Goal: Information Seeking & Learning: Find contact information

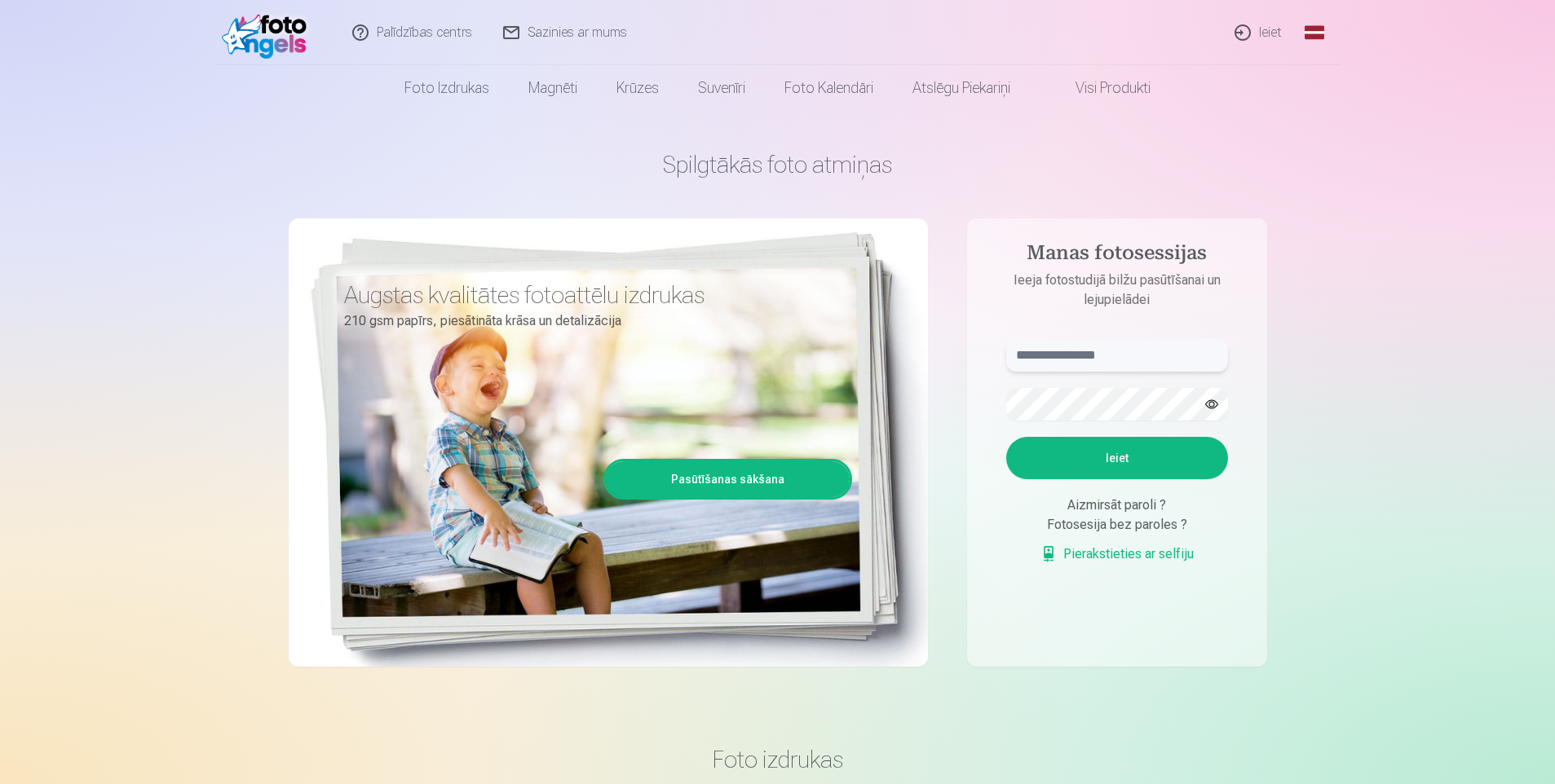
click at [1147, 348] on input "text" at bounding box center [1117, 355] width 222 height 33
type input "**********"
click at [1006, 437] on button "Ieiet" at bounding box center [1117, 458] width 222 height 42
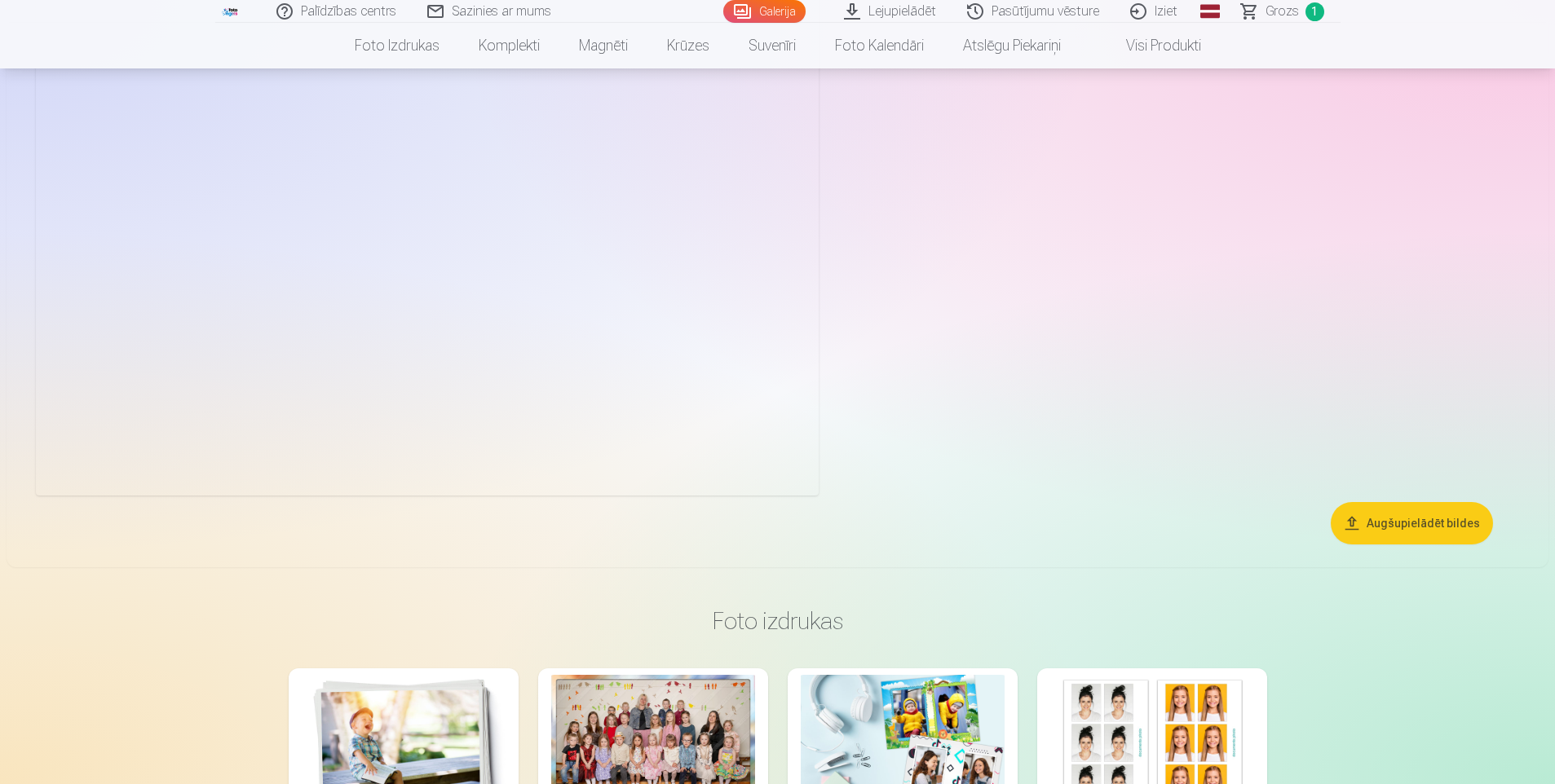
scroll to position [32047, 0]
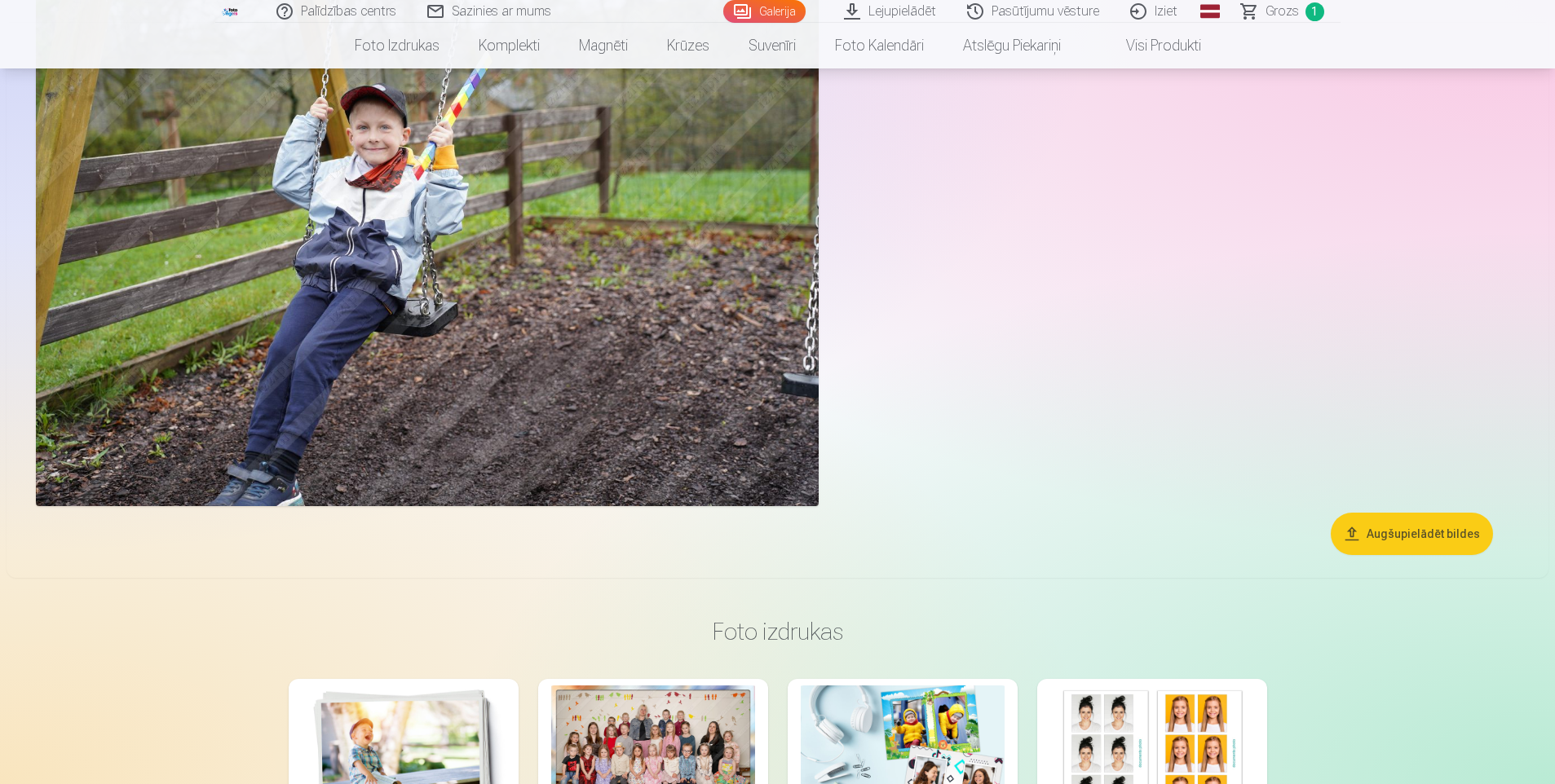
click at [1449, 544] on button "Augšupielādēt bildes" at bounding box center [1411, 534] width 162 height 42
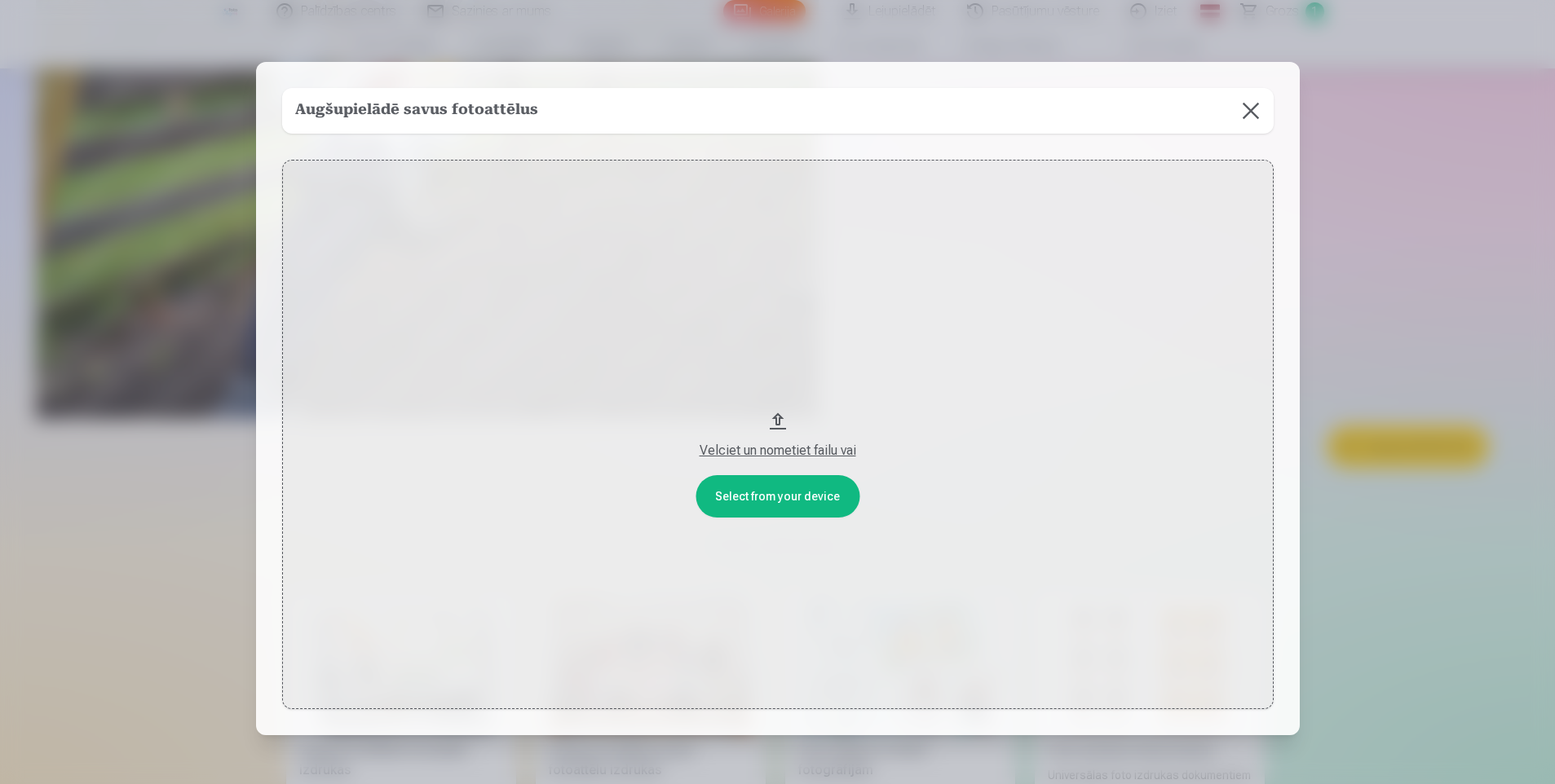
scroll to position [32135, 0]
click at [1263, 114] on button at bounding box center [1252, 111] width 45 height 45
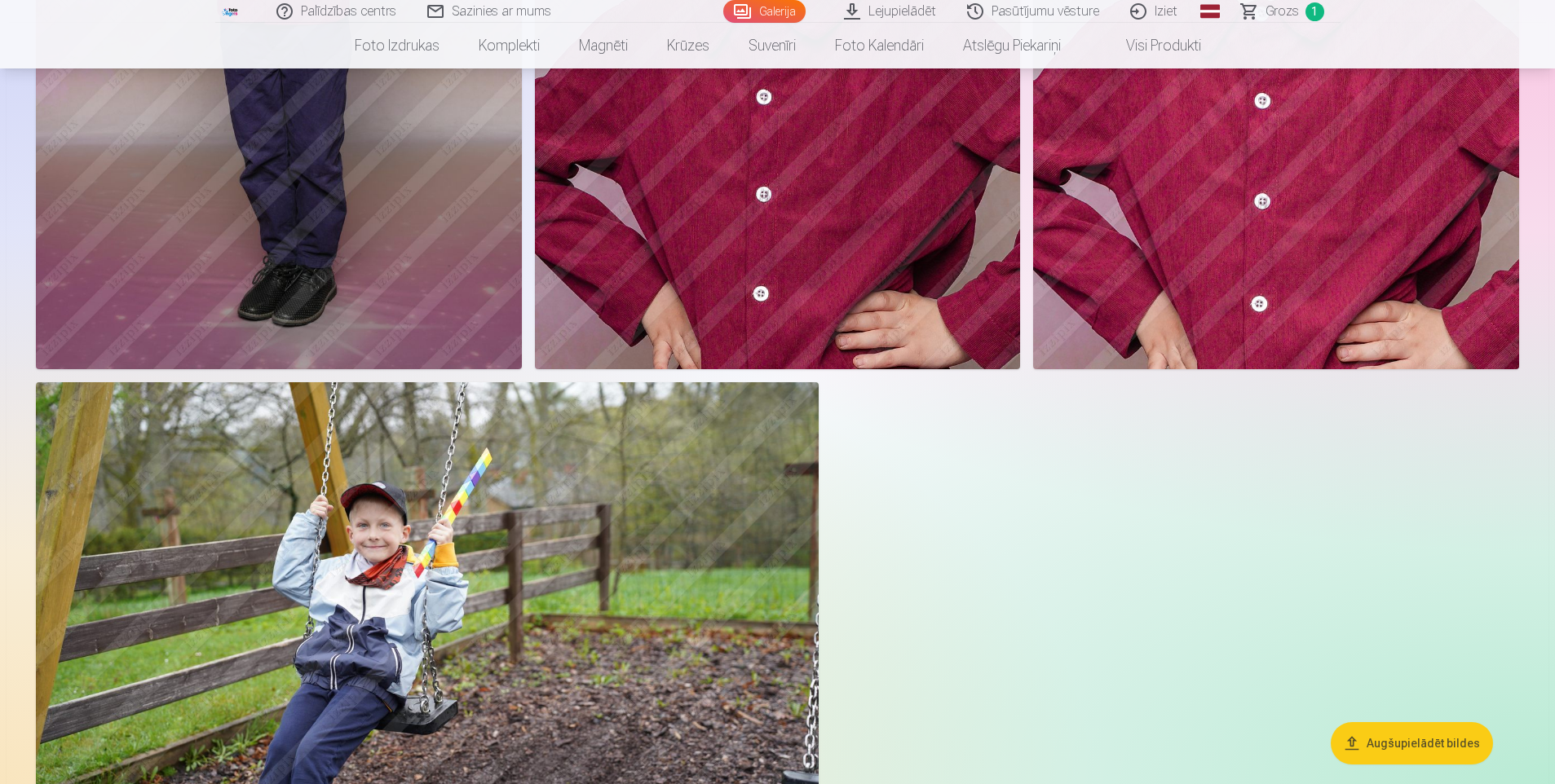
scroll to position [31645, 0]
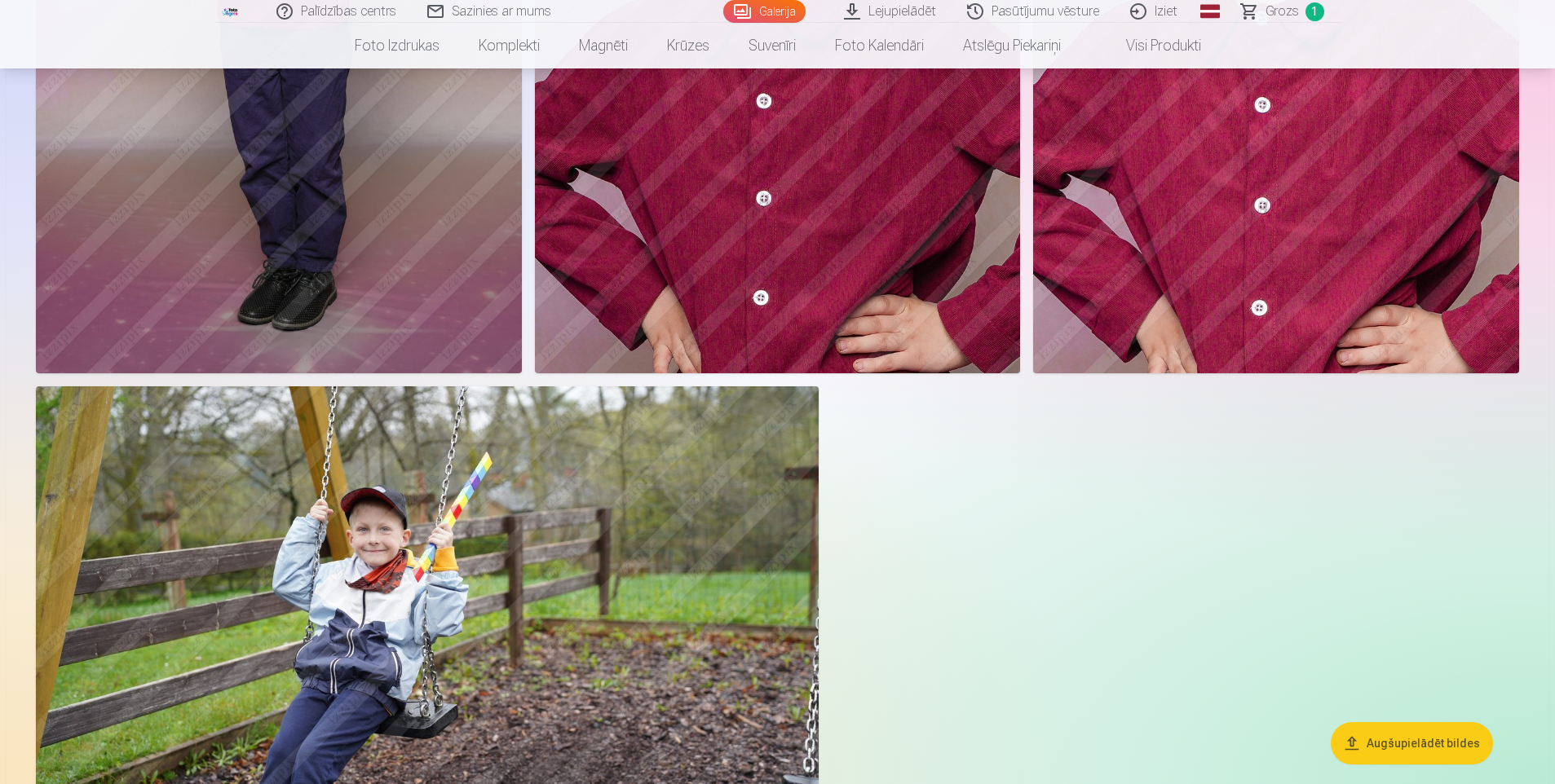
click at [1162, 48] on link "Visi produkti" at bounding box center [1150, 45] width 140 height 45
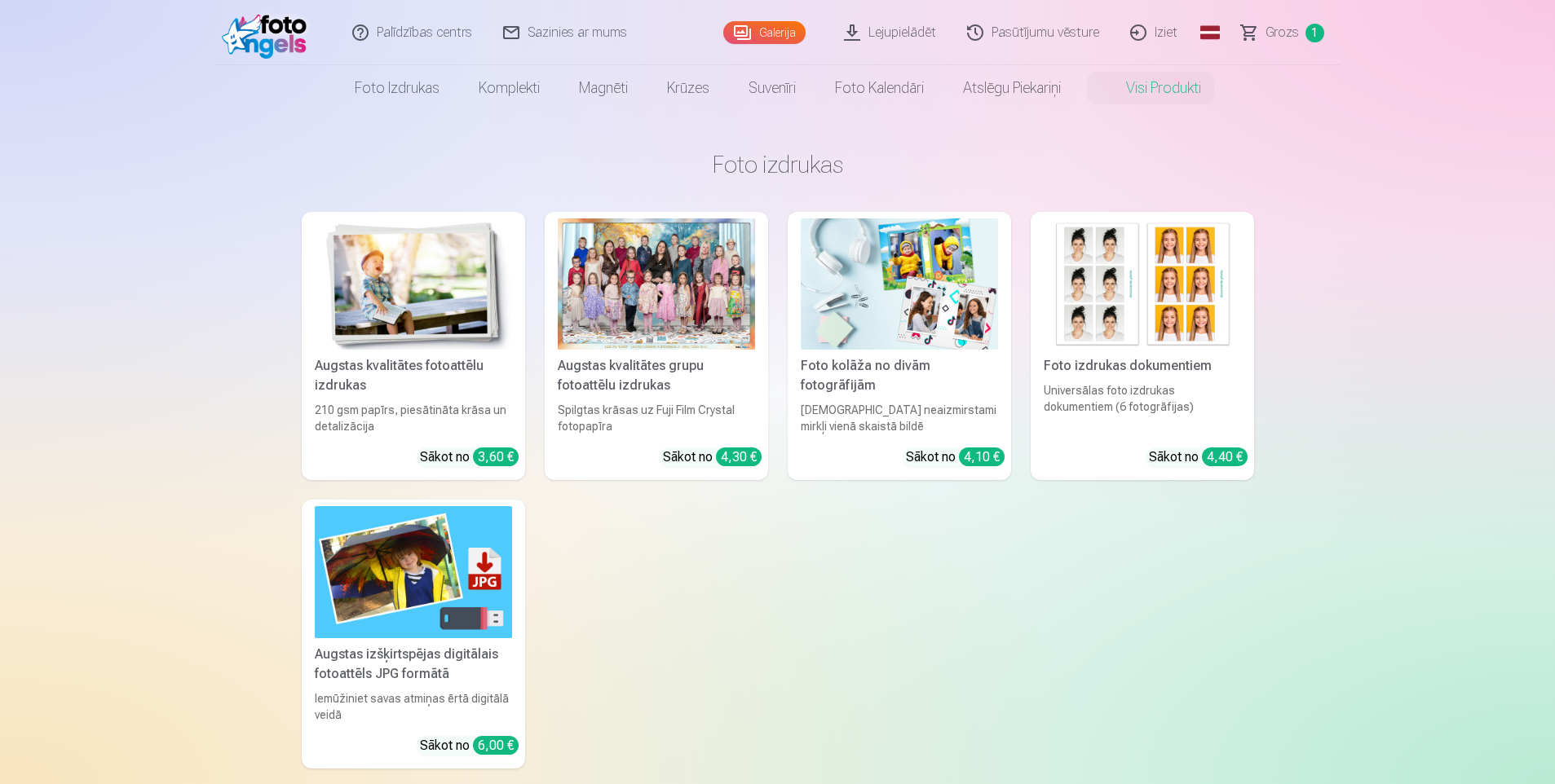
click at [459, 314] on img at bounding box center [413, 284] width 197 height 131
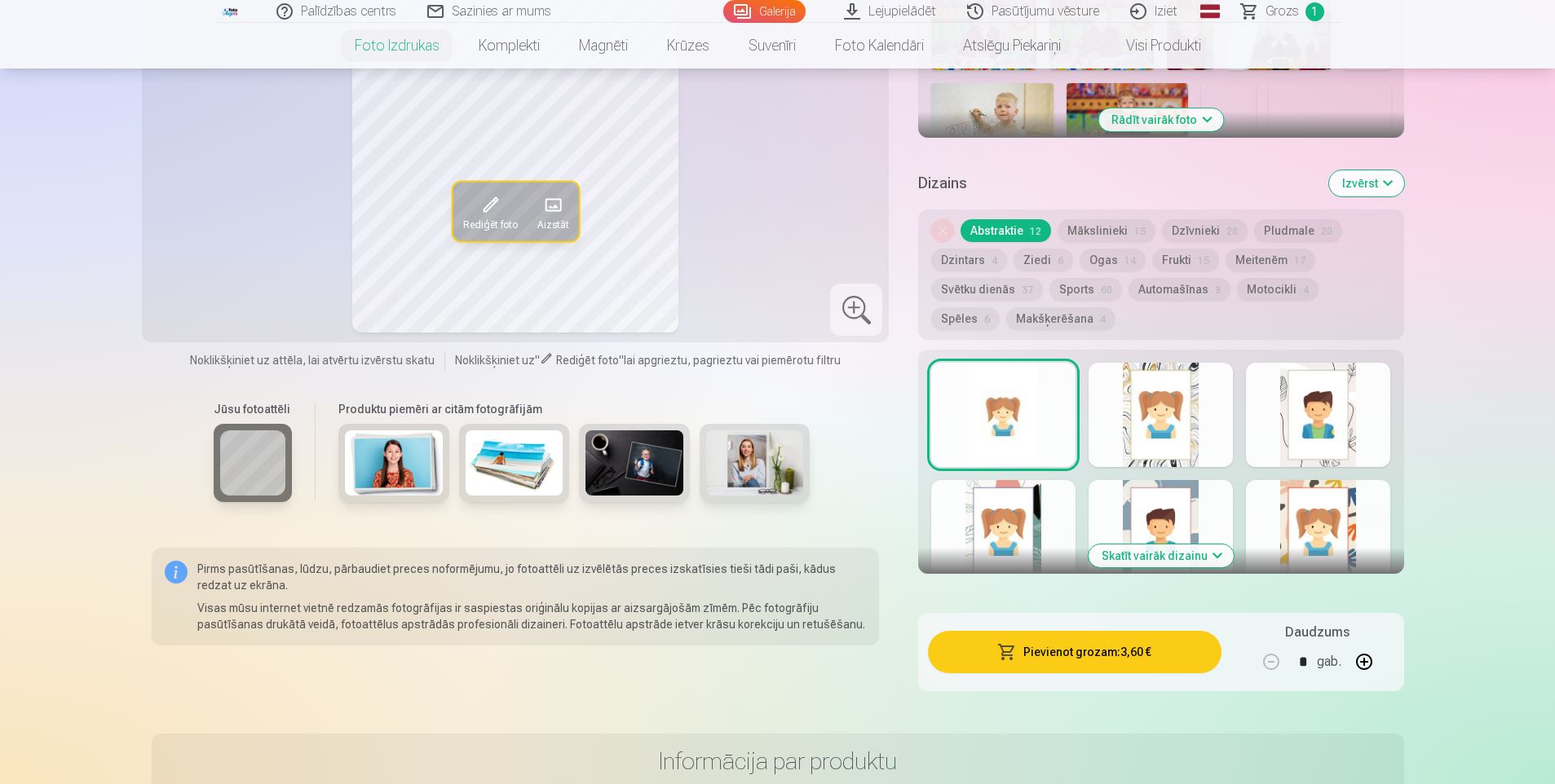
scroll to position [571, 0]
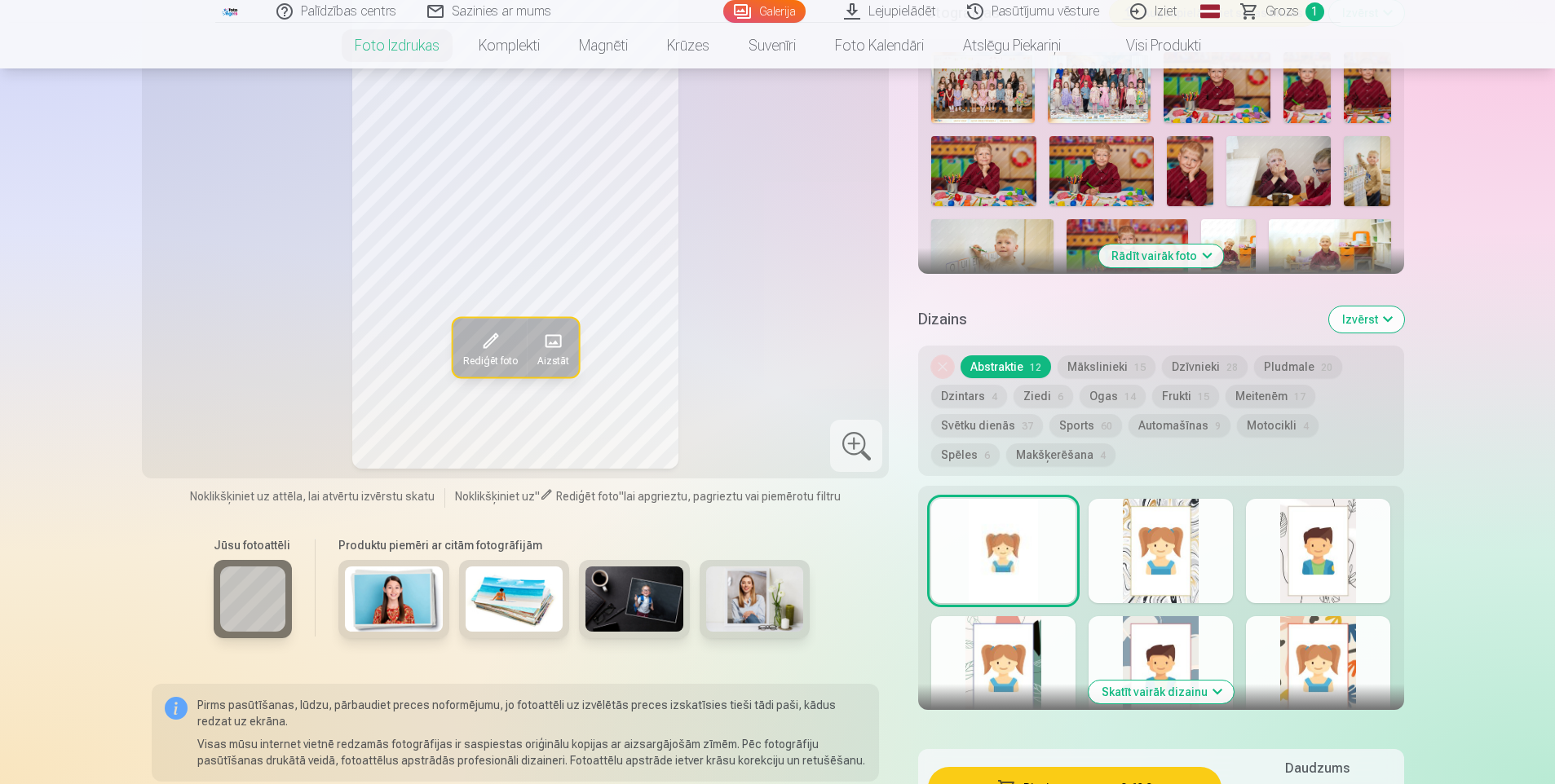
click at [1204, 255] on button "Rādīt vairāk foto" at bounding box center [1160, 255] width 125 height 23
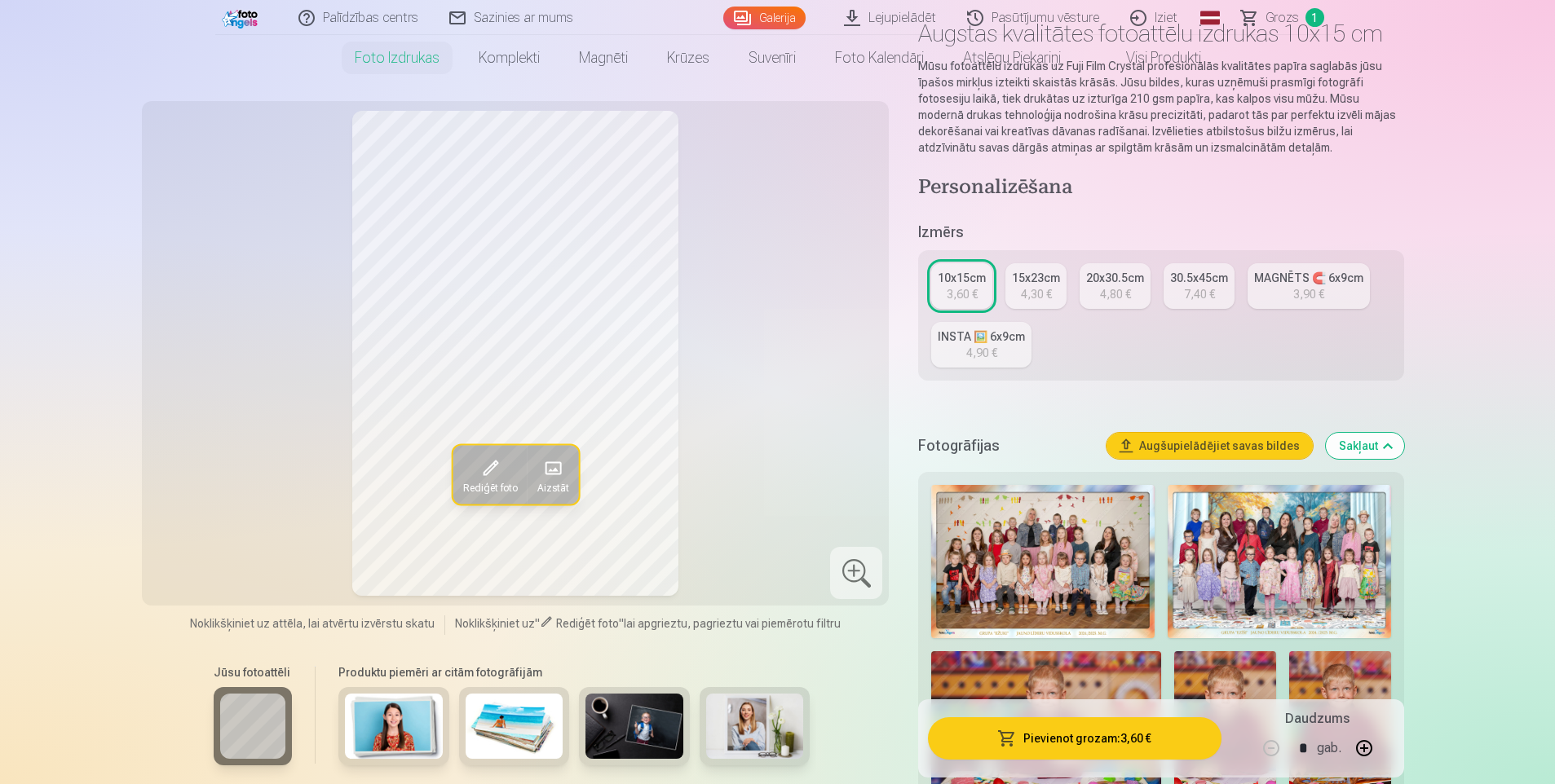
scroll to position [0, 0]
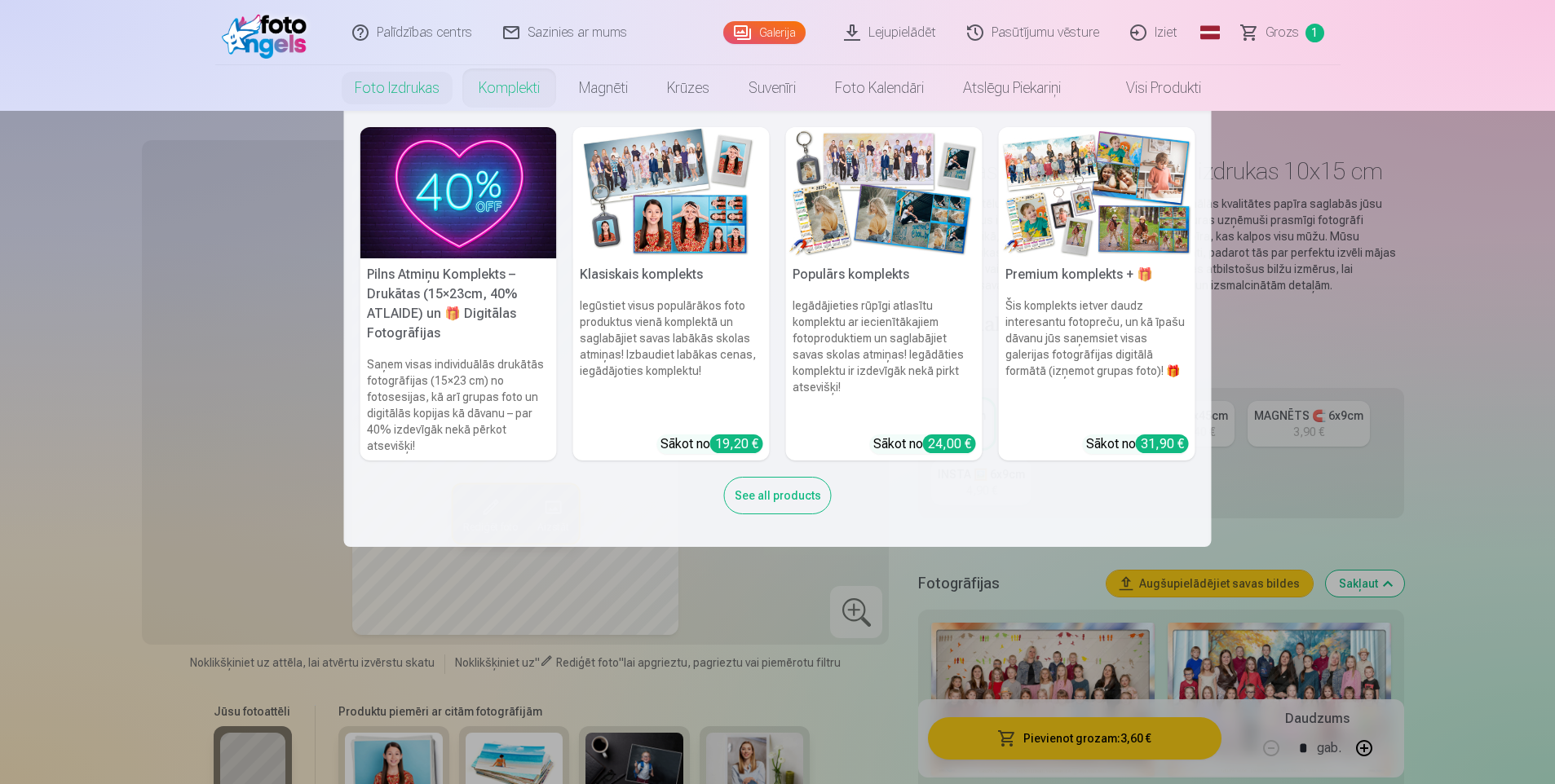
click at [526, 90] on link "Komplekti" at bounding box center [509, 88] width 100 height 45
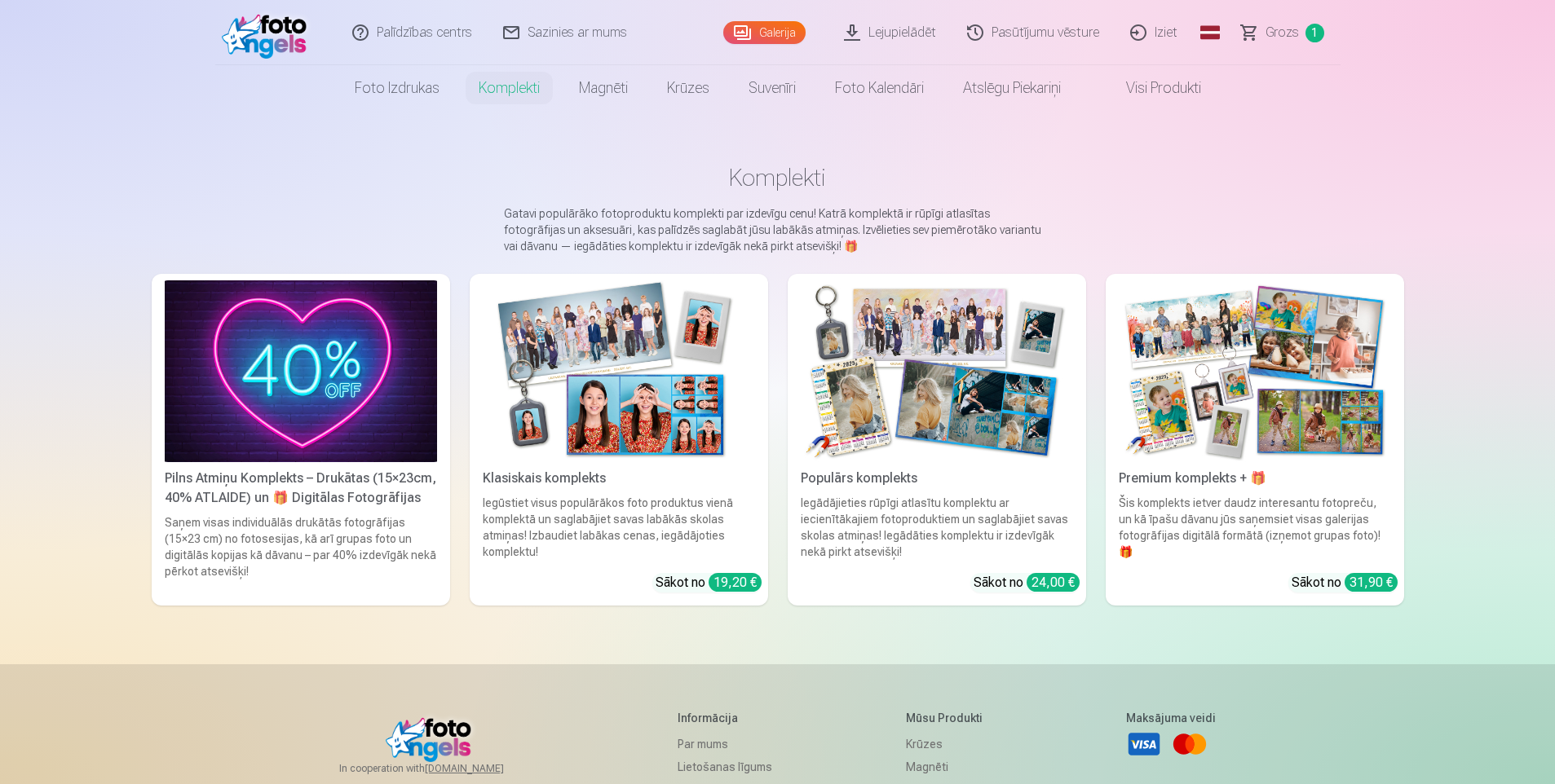
click at [696, 479] on div "Klasiskais komplekts" at bounding box center [619, 478] width 285 height 19
click at [325, 423] on img at bounding box center [301, 371] width 272 height 182
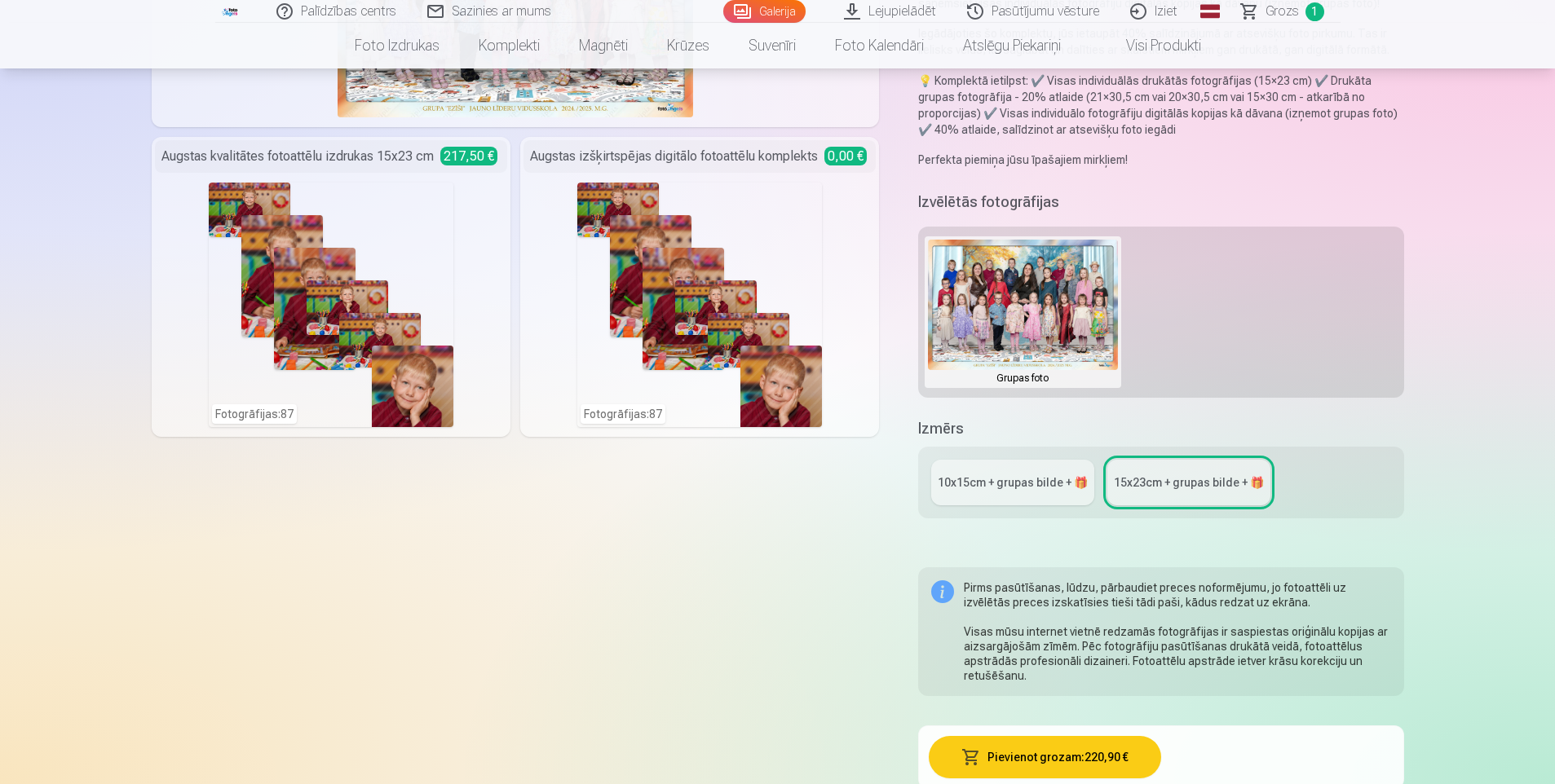
scroll to position [326, 0]
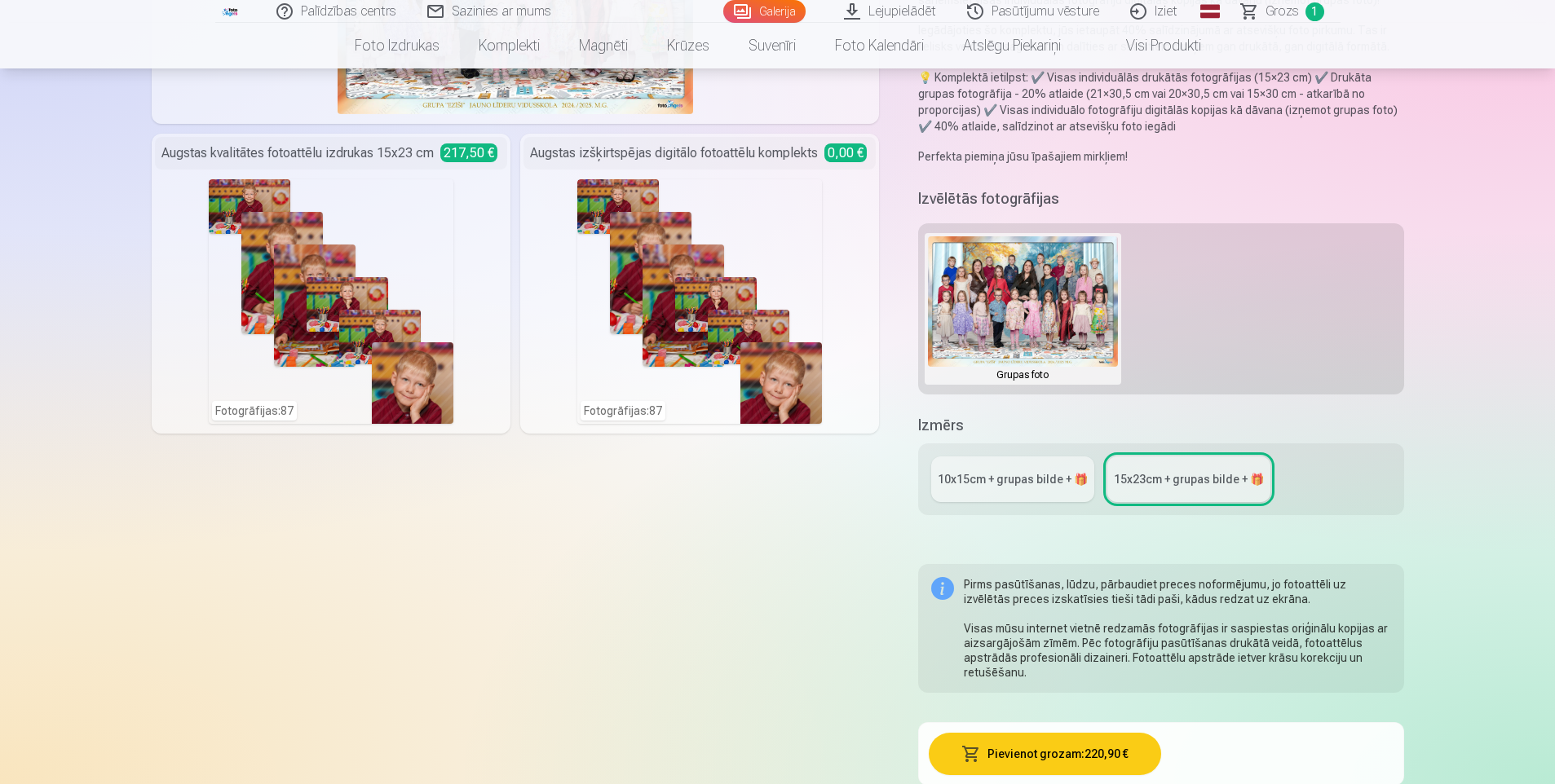
click at [1011, 494] on link "10x15сm + grupas bilde + 🎁" at bounding box center [1013, 479] width 163 height 45
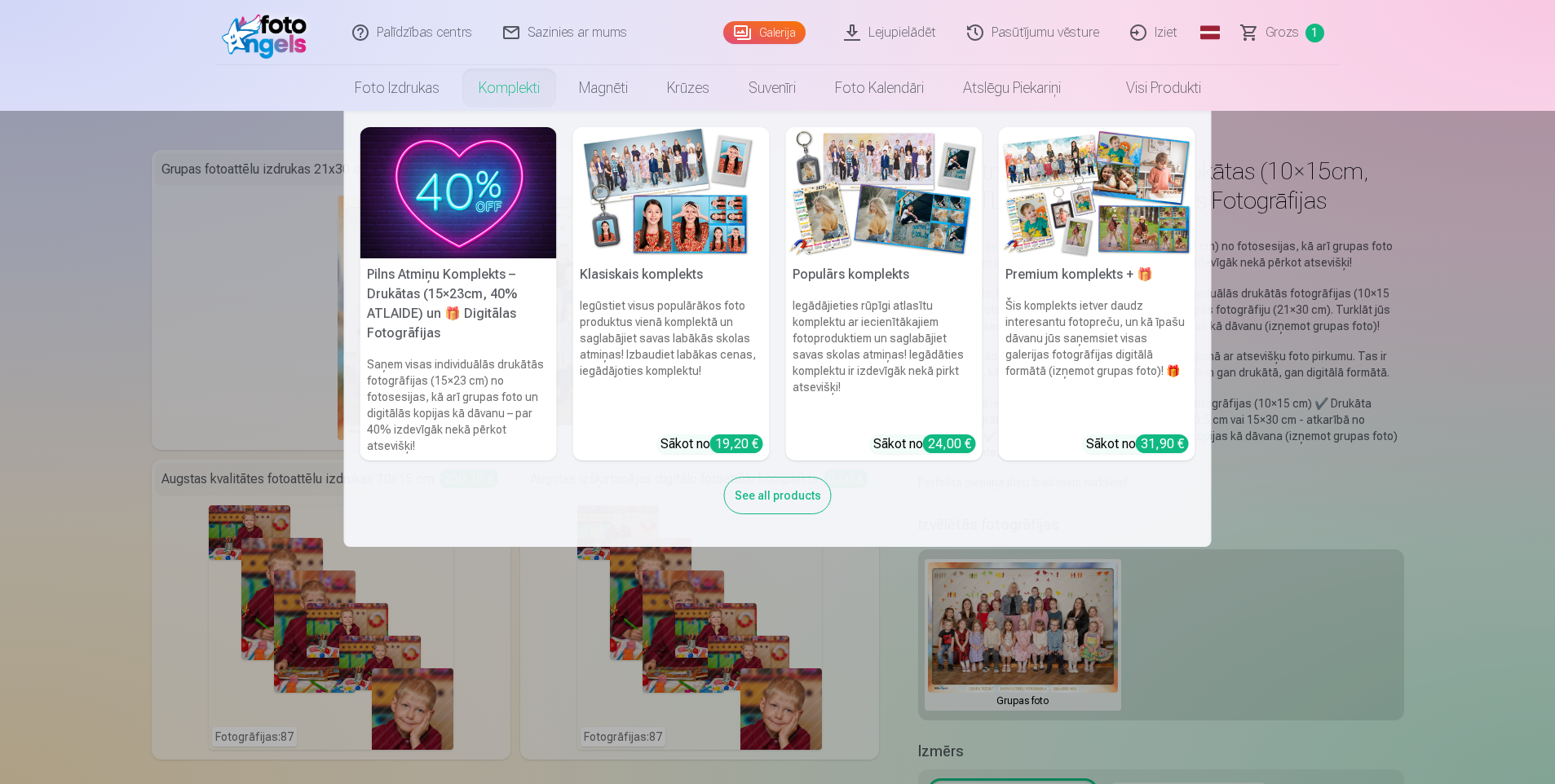
click at [495, 97] on link "Komplekti" at bounding box center [509, 88] width 100 height 45
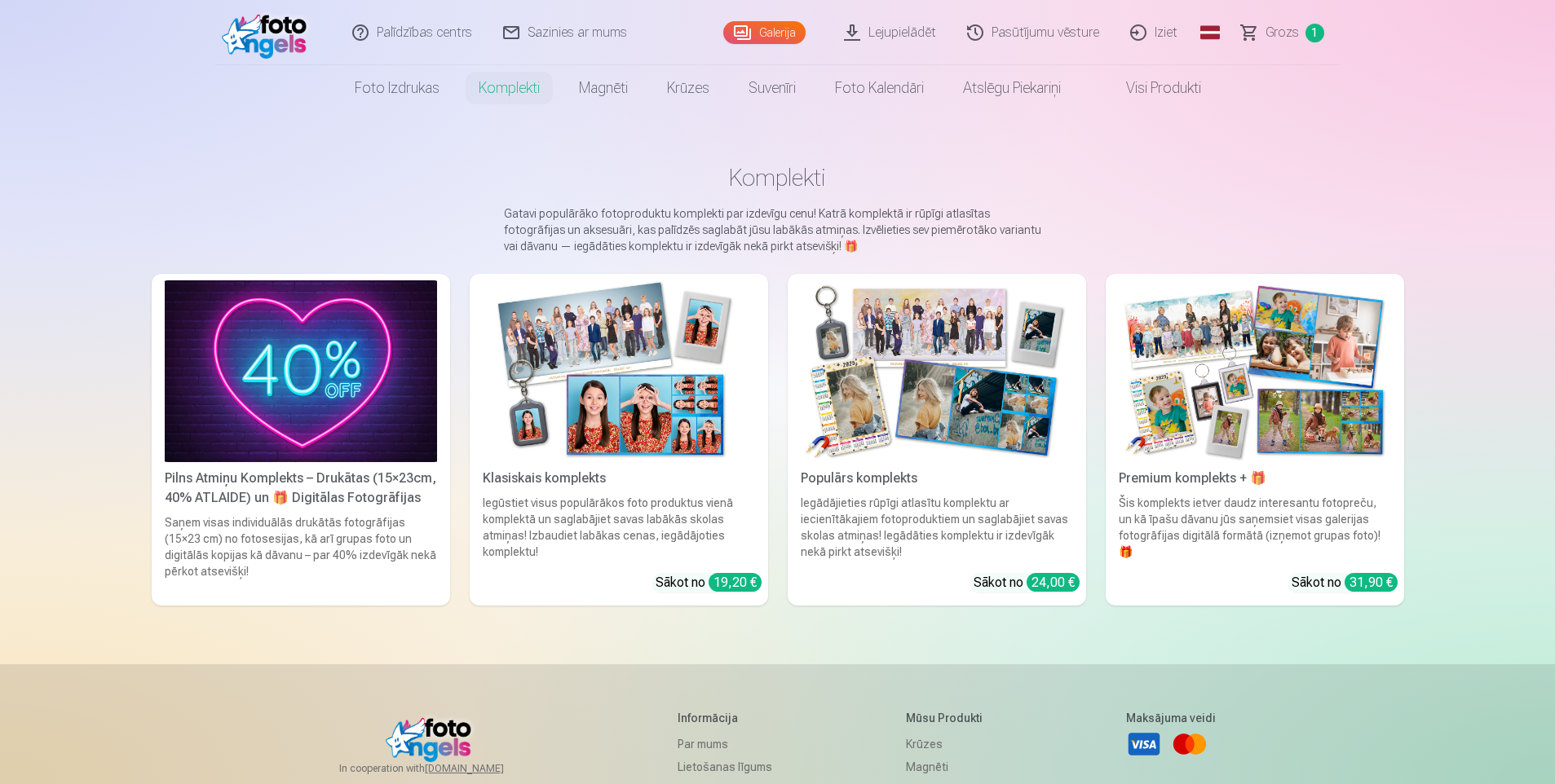
click at [689, 442] on img at bounding box center [619, 371] width 272 height 182
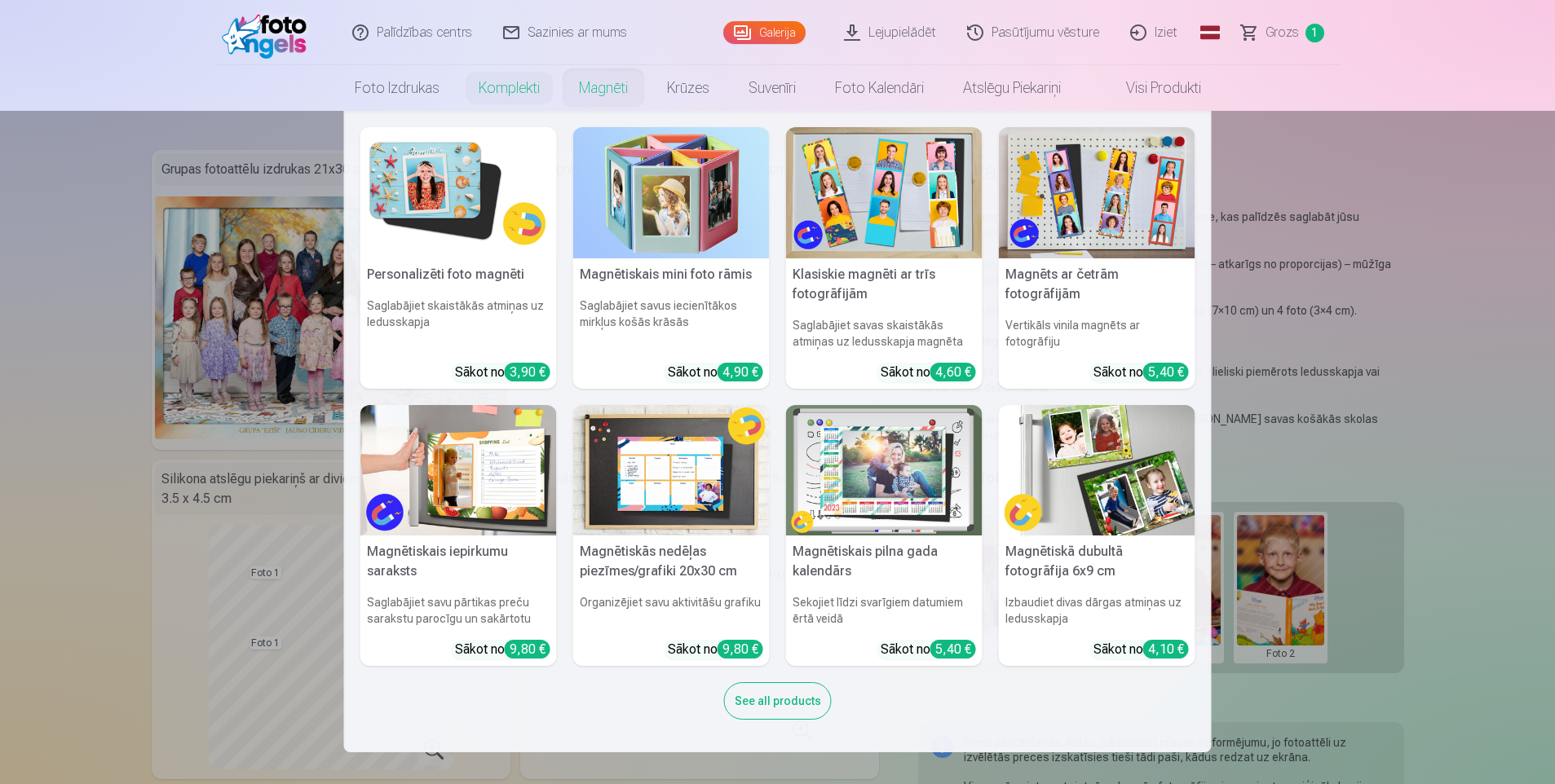
click at [612, 99] on link "Magnēti" at bounding box center [603, 88] width 88 height 45
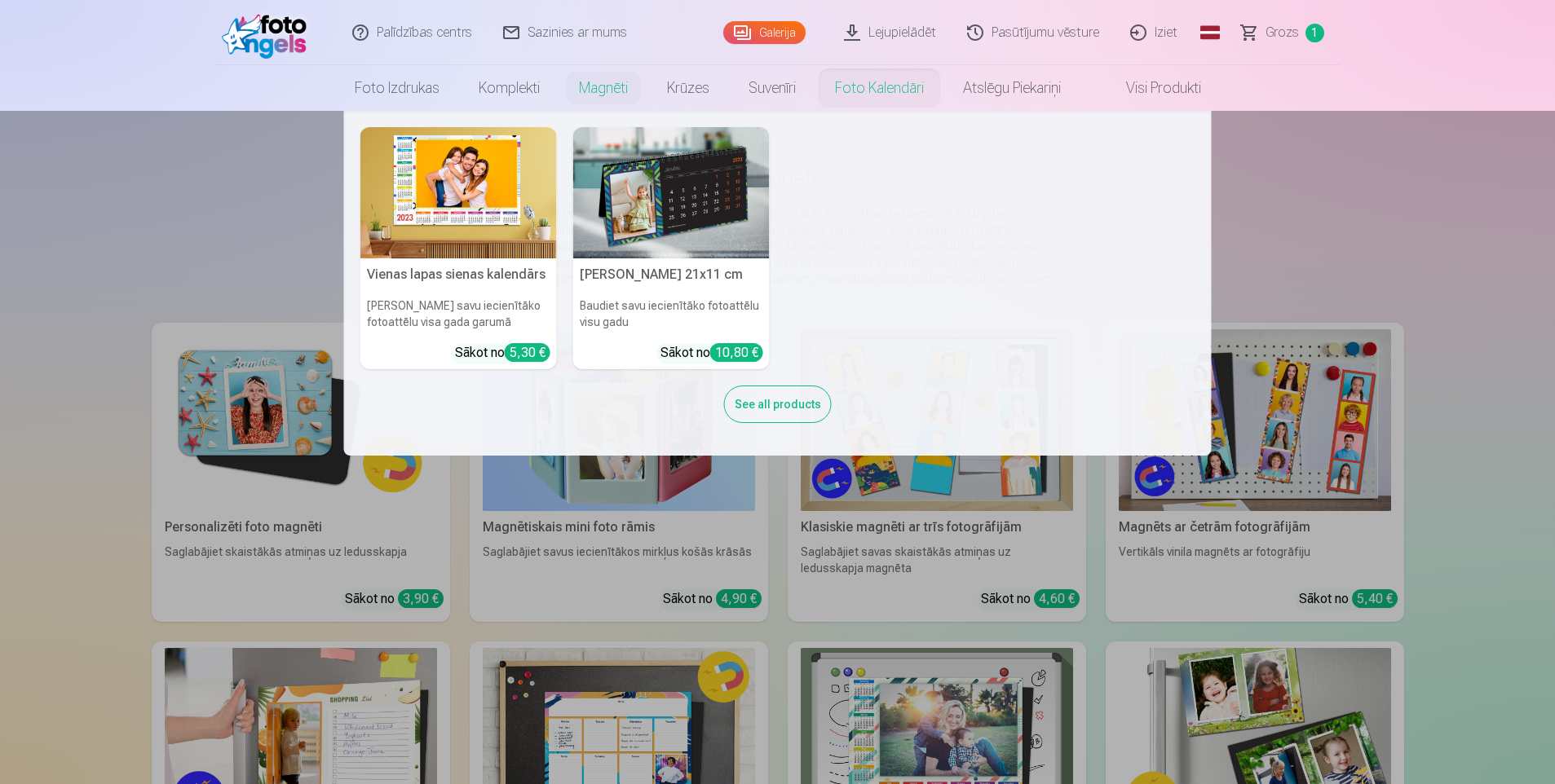
click at [909, 84] on link "Foto kalendāri" at bounding box center [879, 88] width 128 height 45
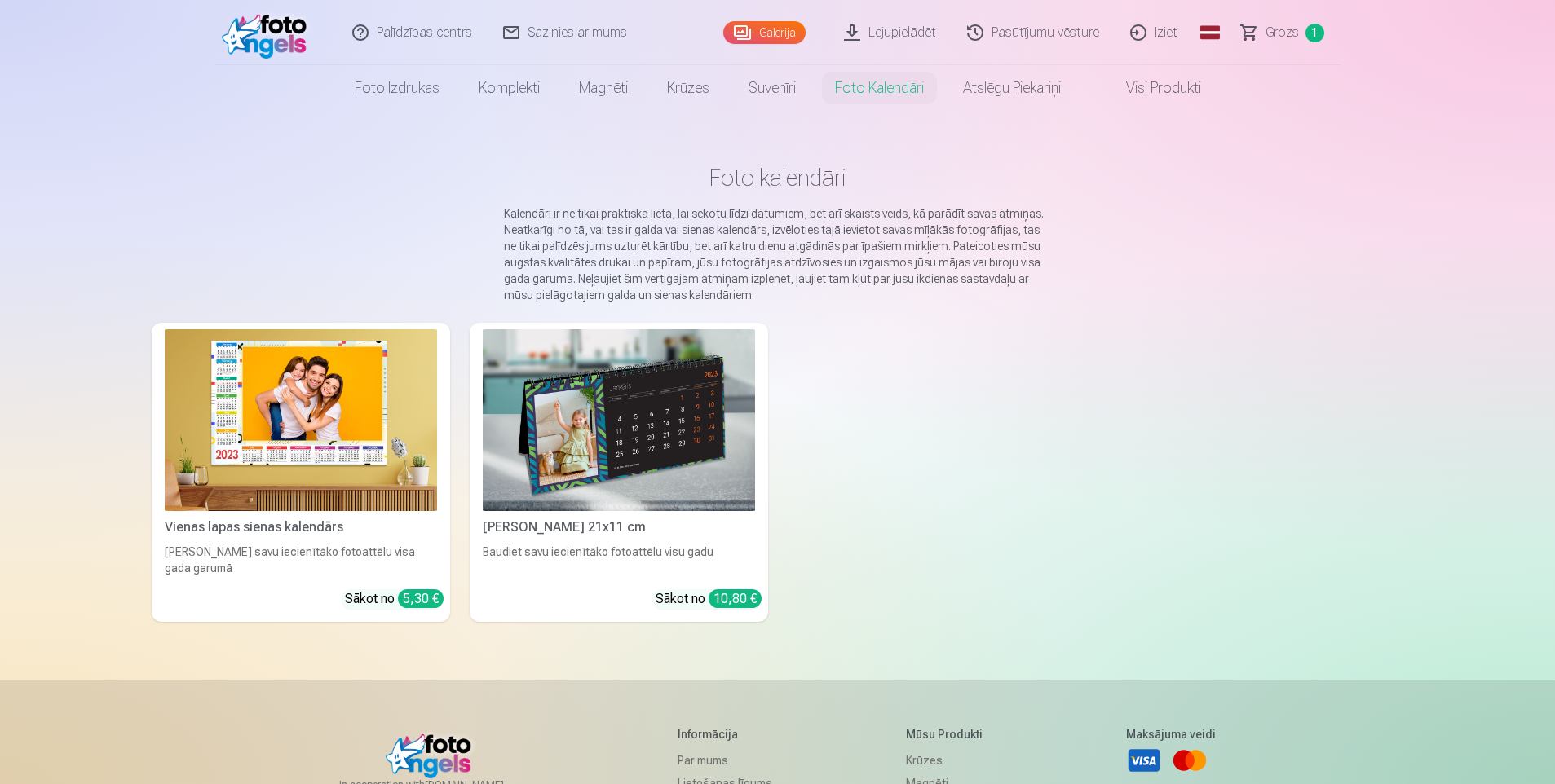
click at [1189, 87] on link "Visi produkti" at bounding box center [1150, 88] width 140 height 45
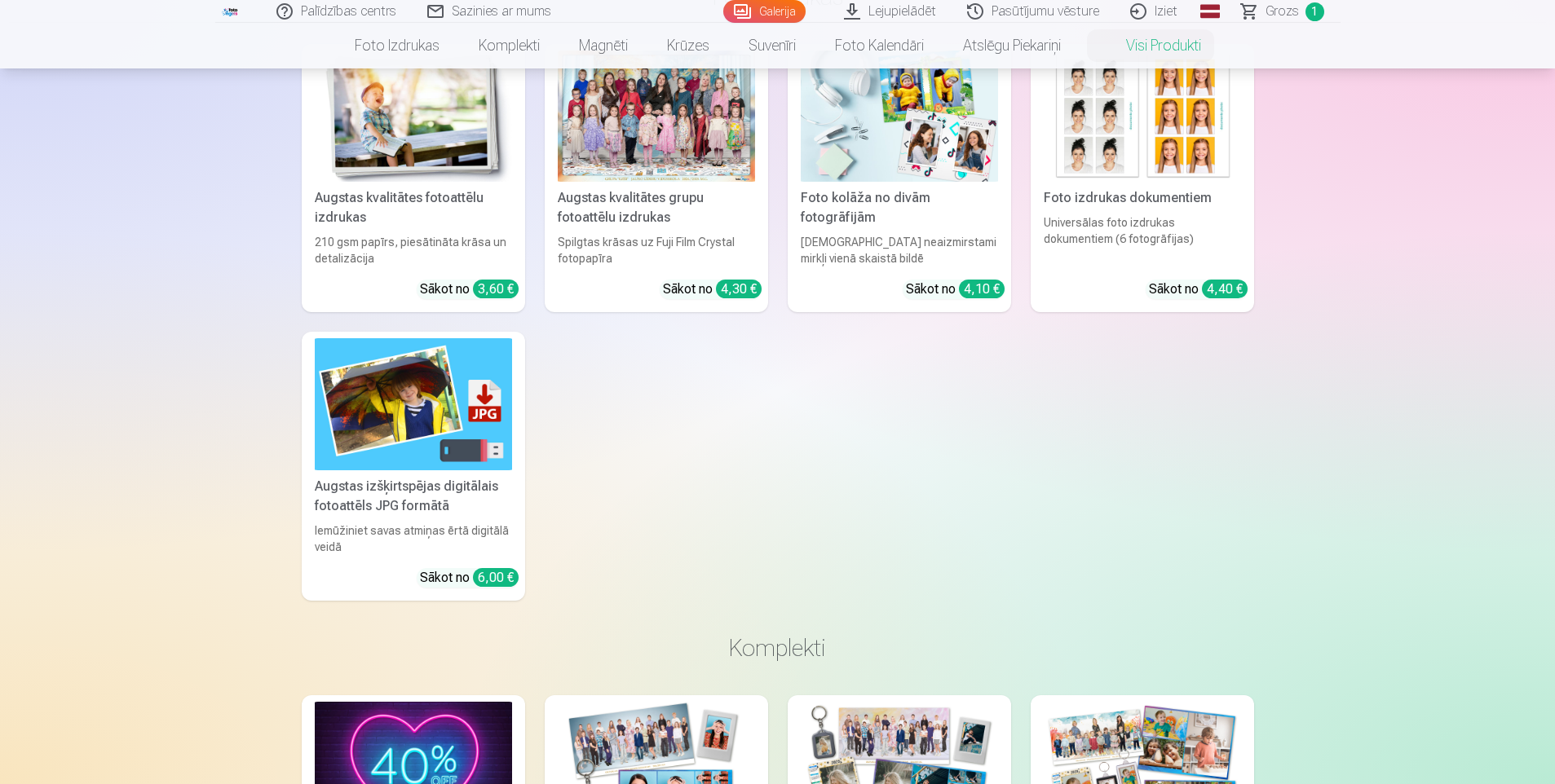
scroll to position [244, 0]
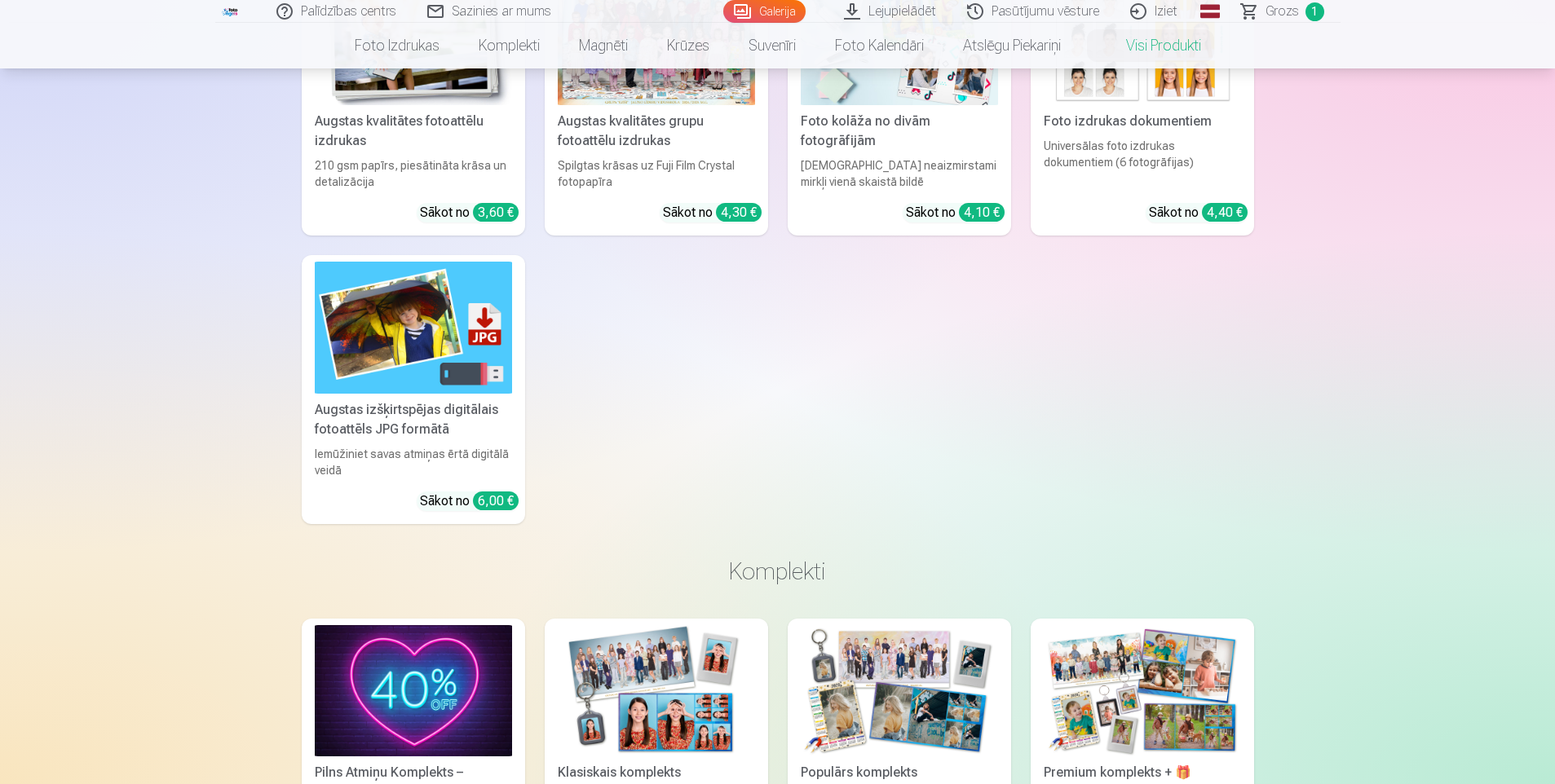
click at [434, 363] on img at bounding box center [413, 327] width 197 height 131
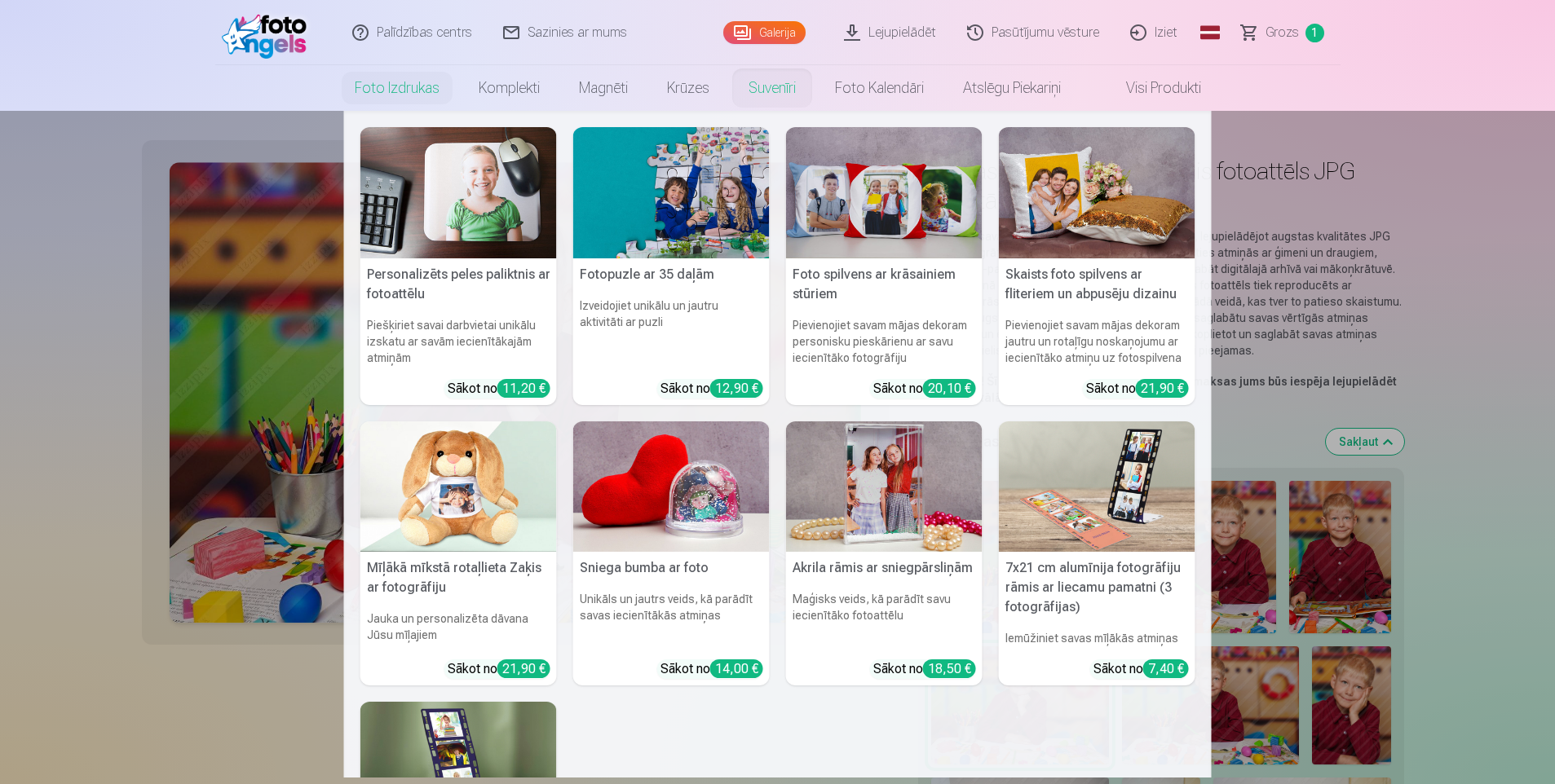
click at [759, 97] on link "Suvenīri" at bounding box center [772, 88] width 86 height 45
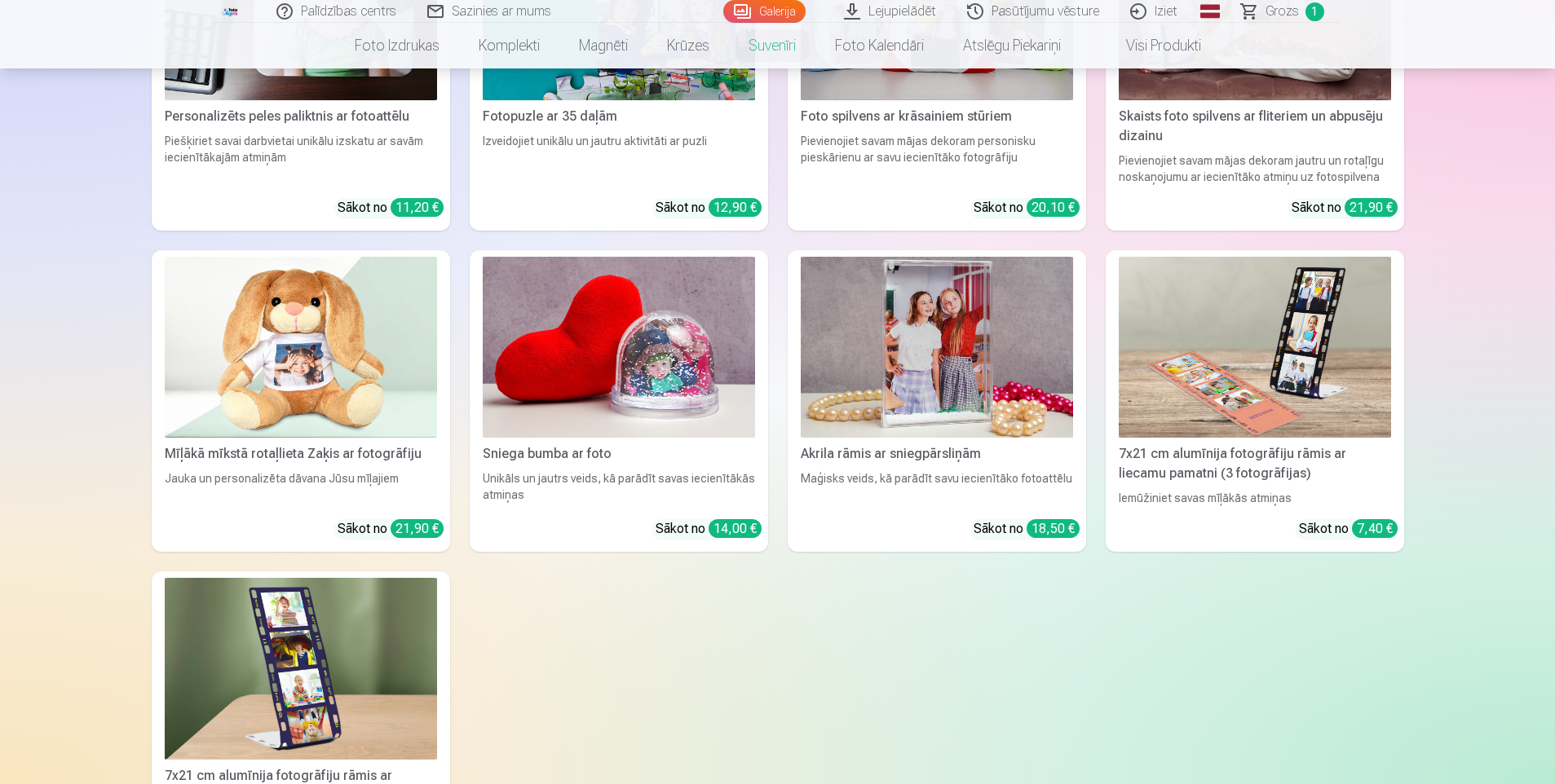
scroll to position [244, 0]
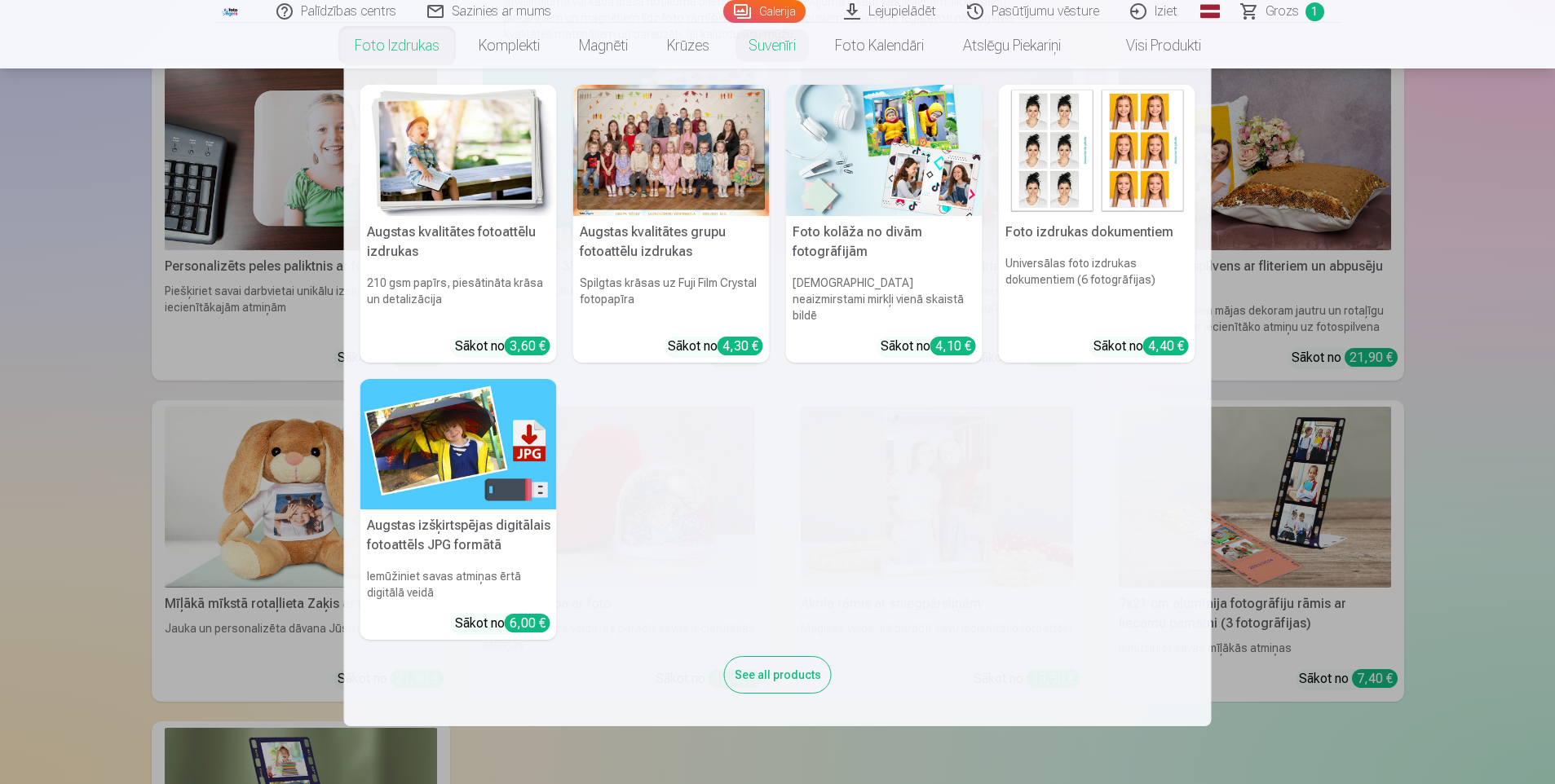
click at [407, 58] on link "Foto izdrukas" at bounding box center [397, 45] width 124 height 45
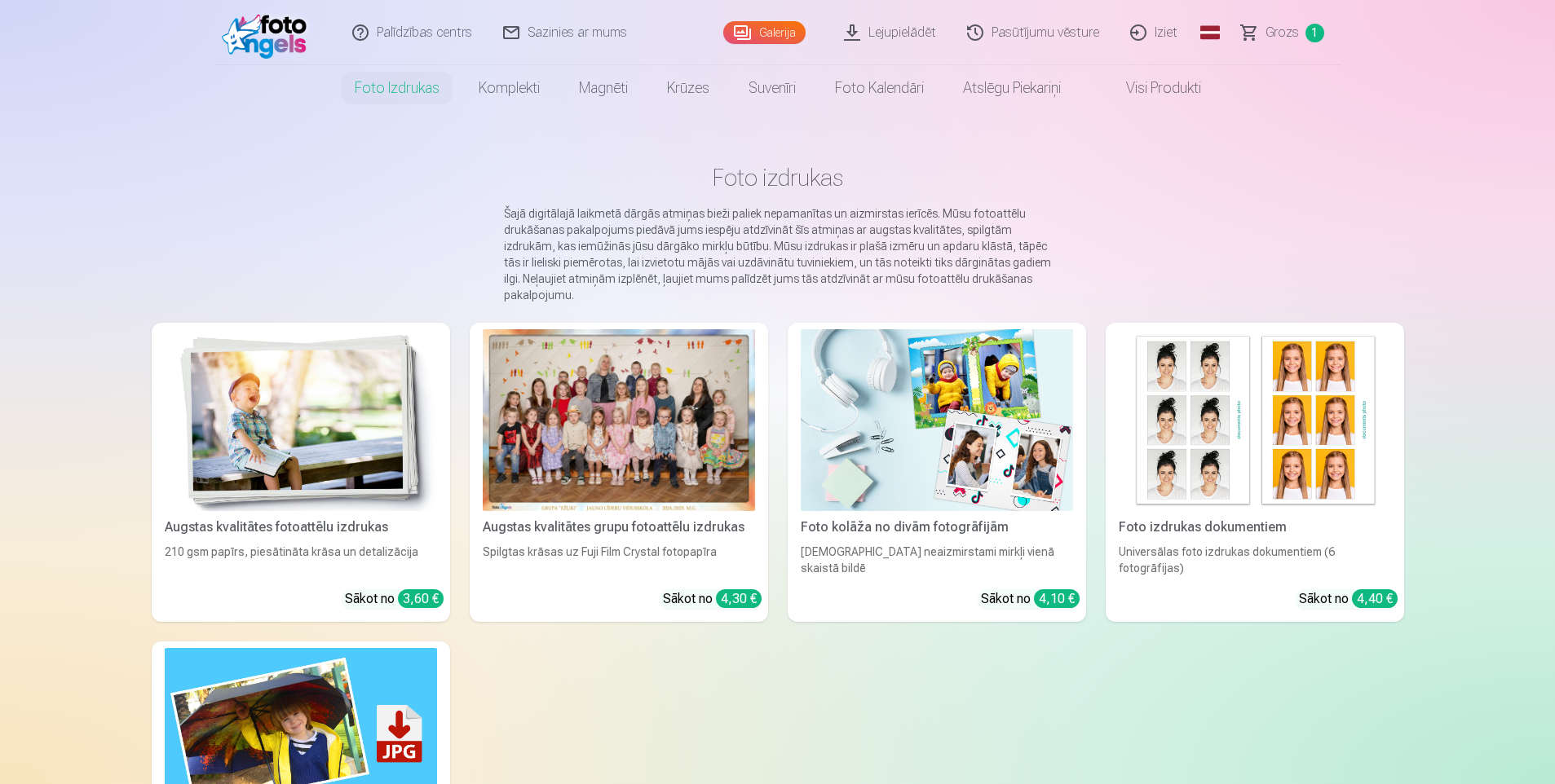
click at [766, 34] on link "Galerija" at bounding box center [764, 32] width 82 height 23
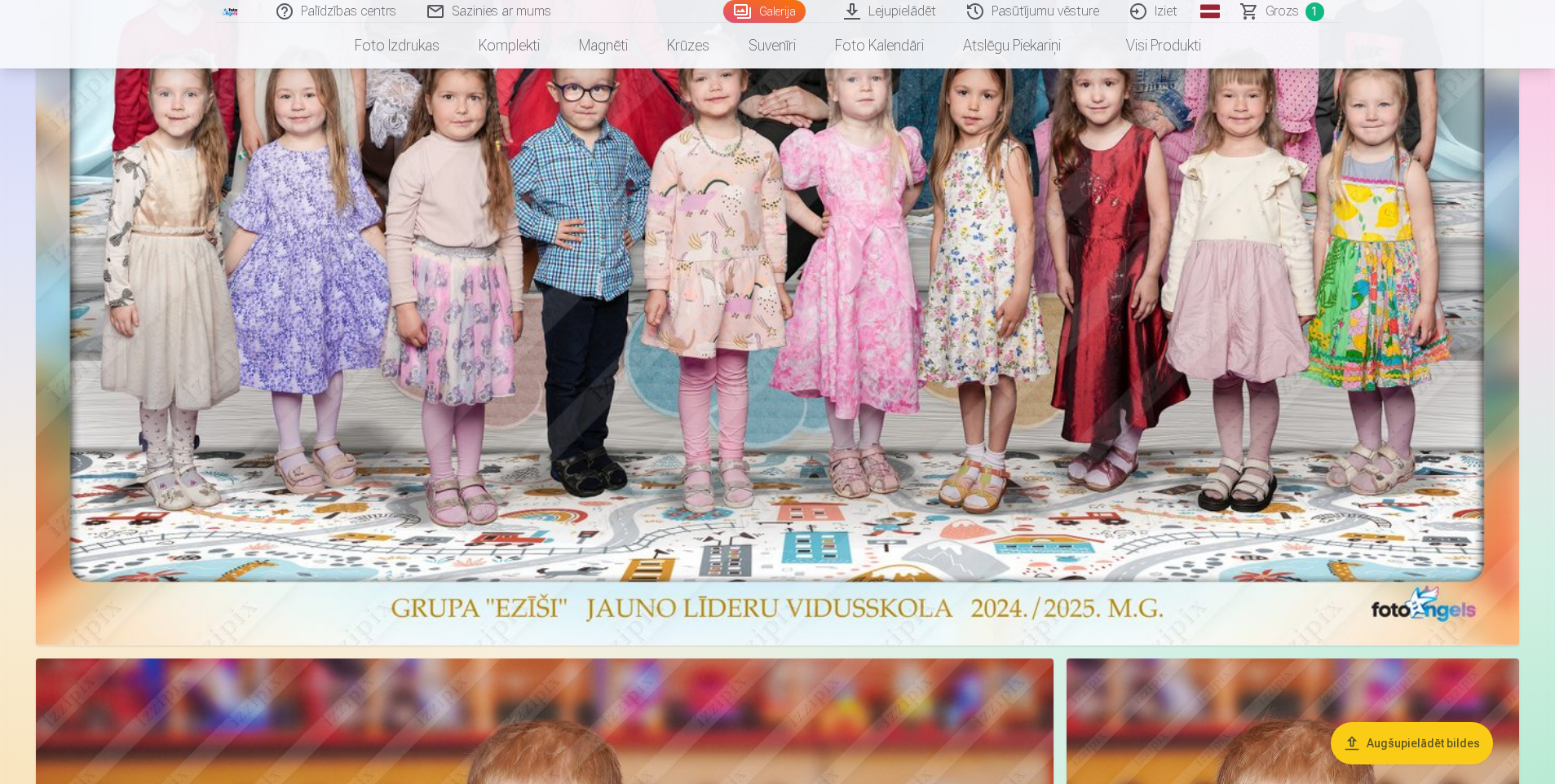
scroll to position [1467, 0]
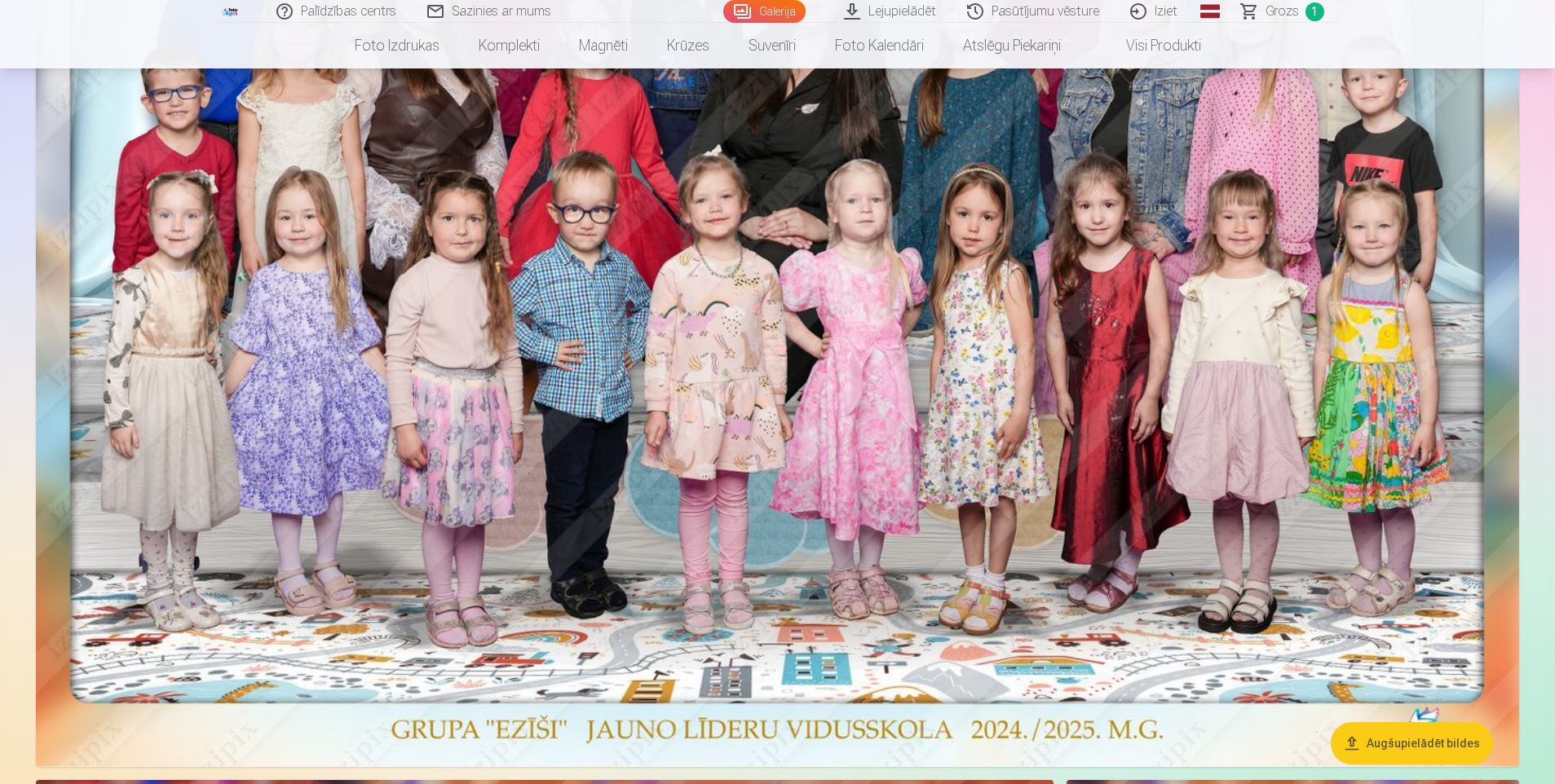
click at [1303, 7] on link "Grozs 1" at bounding box center [1284, 11] width 114 height 23
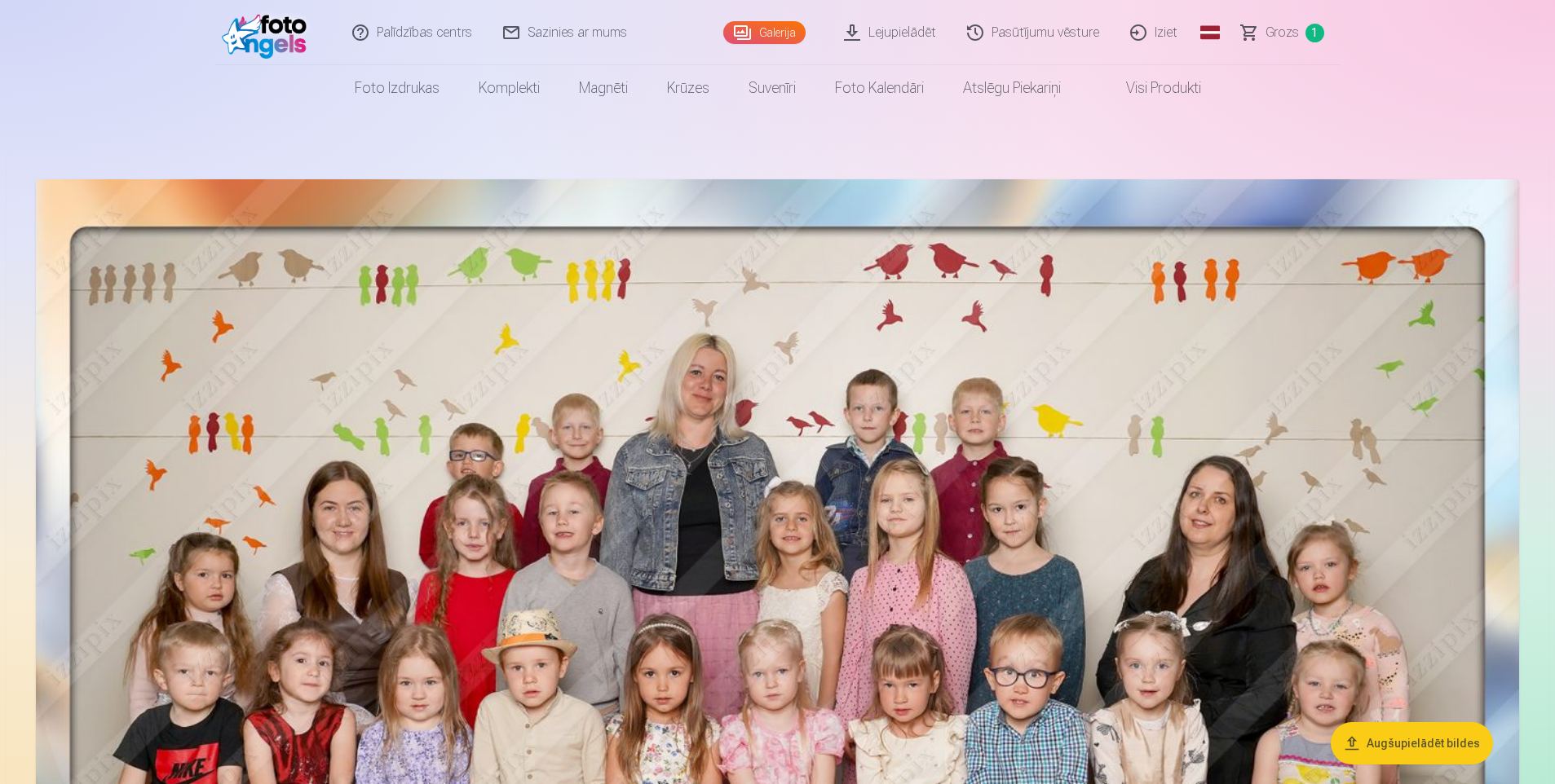
click at [1302, 34] on link "Grozs 1" at bounding box center [1284, 33] width 114 height 65
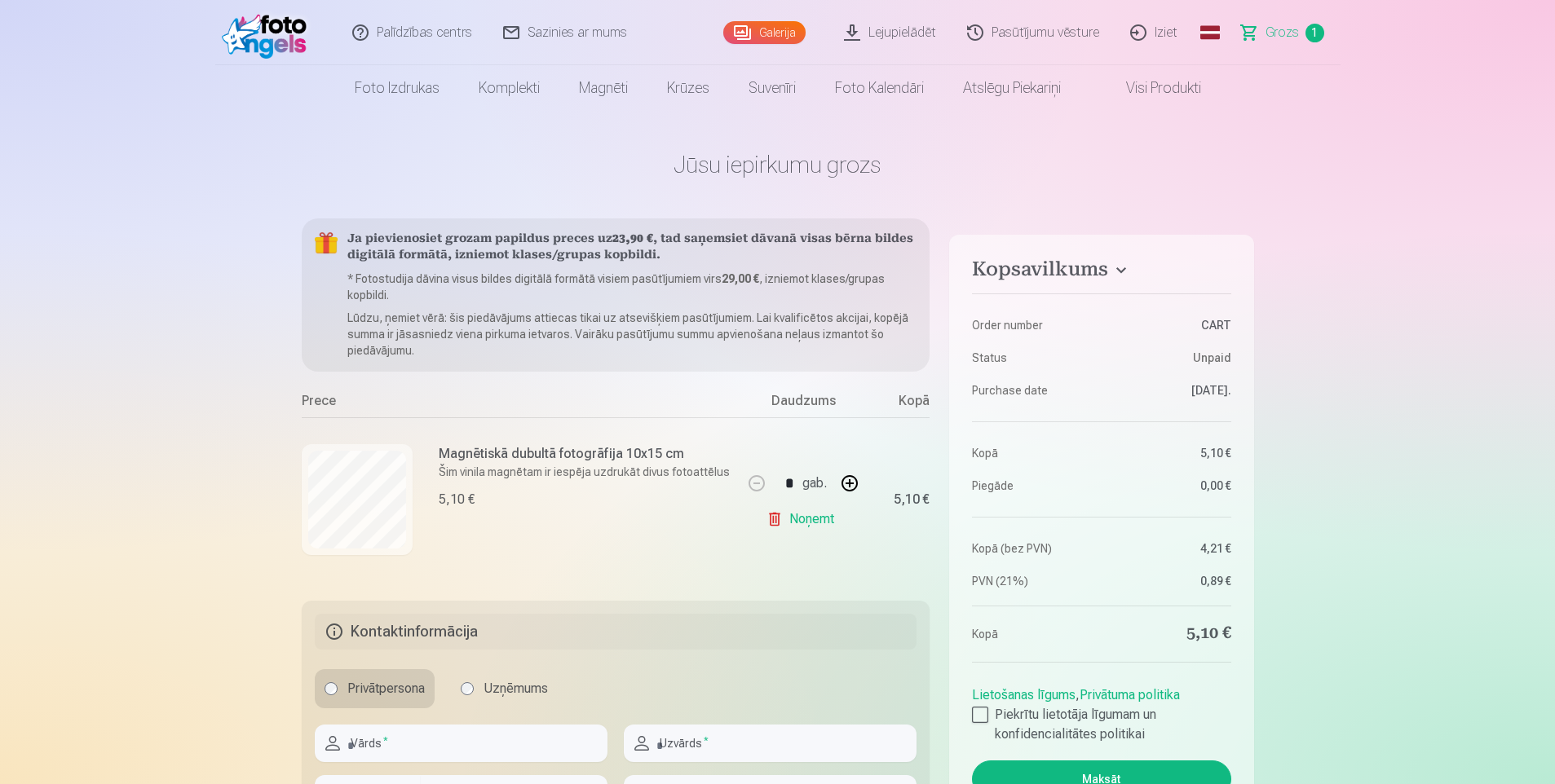
click at [604, 40] on link "Sazinies ar mums" at bounding box center [566, 33] width 155 height 65
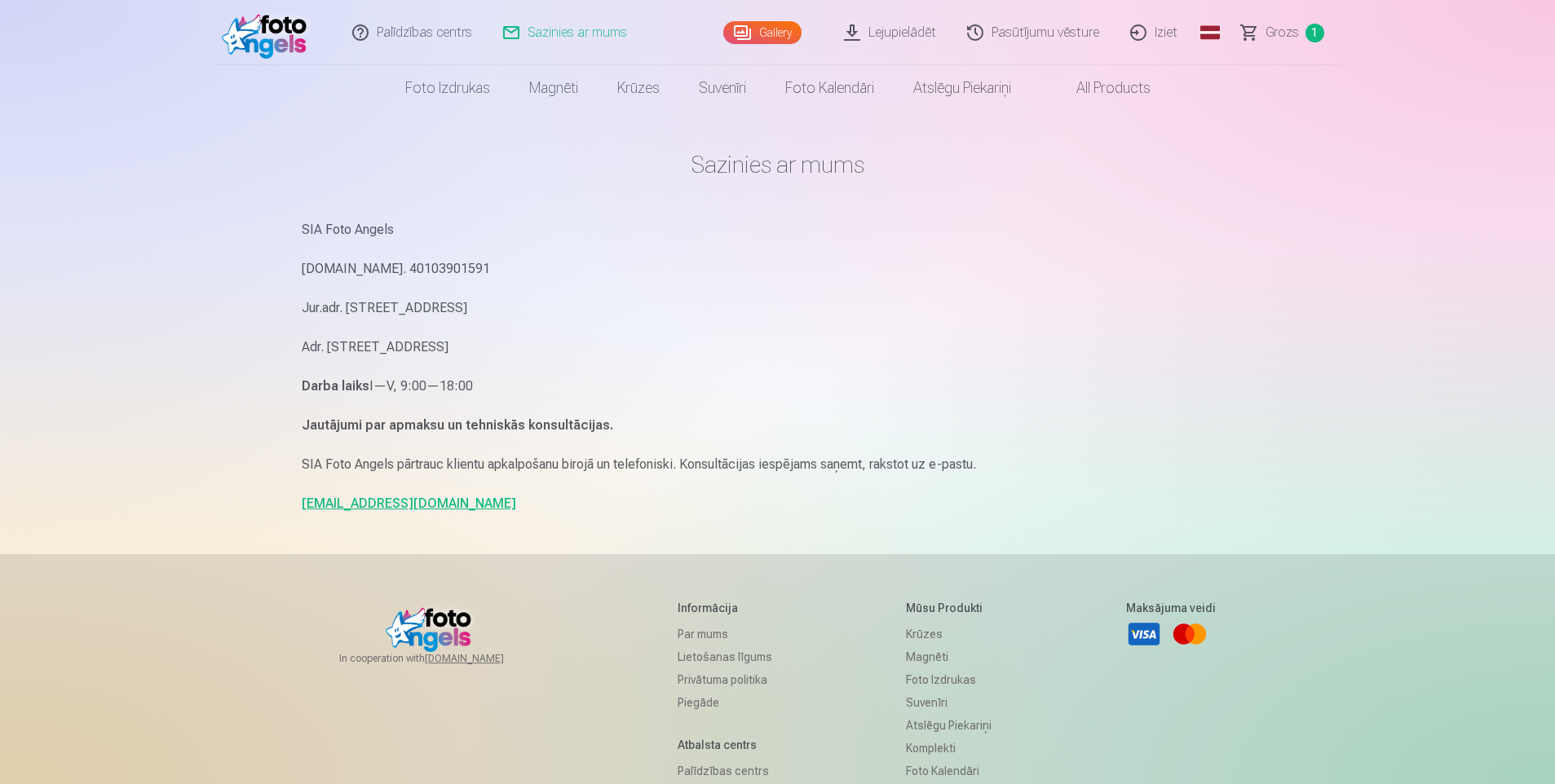
click at [371, 506] on link "info@fotoangels.lv" at bounding box center [408, 503] width 214 height 15
click at [370, 506] on link "info@fotoangels.lv" at bounding box center [408, 503] width 214 height 15
click at [353, 506] on link "info@fotoangels.lv" at bounding box center [408, 503] width 214 height 15
